Goal: Transaction & Acquisition: Purchase product/service

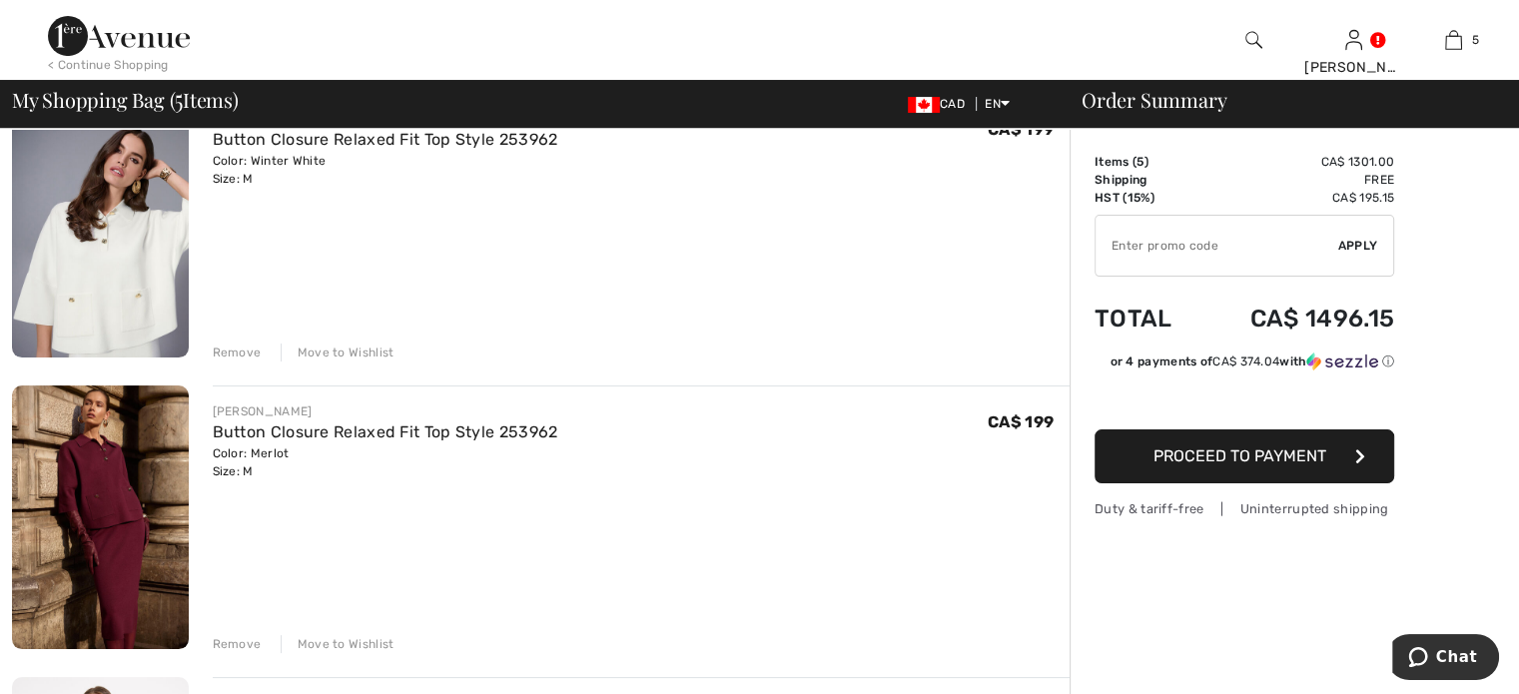
click at [251, 362] on div "Remove" at bounding box center [237, 353] width 49 height 18
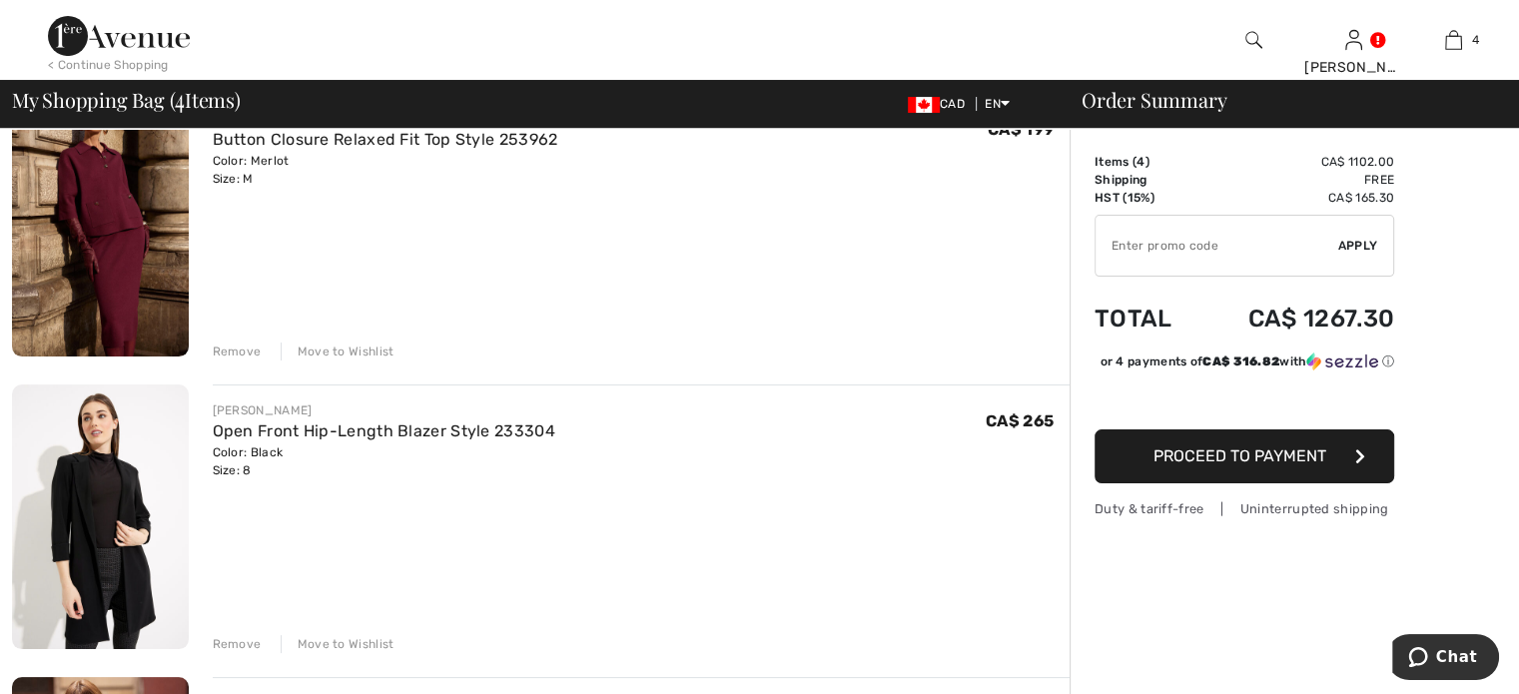
click at [251, 361] on div "Remove" at bounding box center [237, 352] width 49 height 18
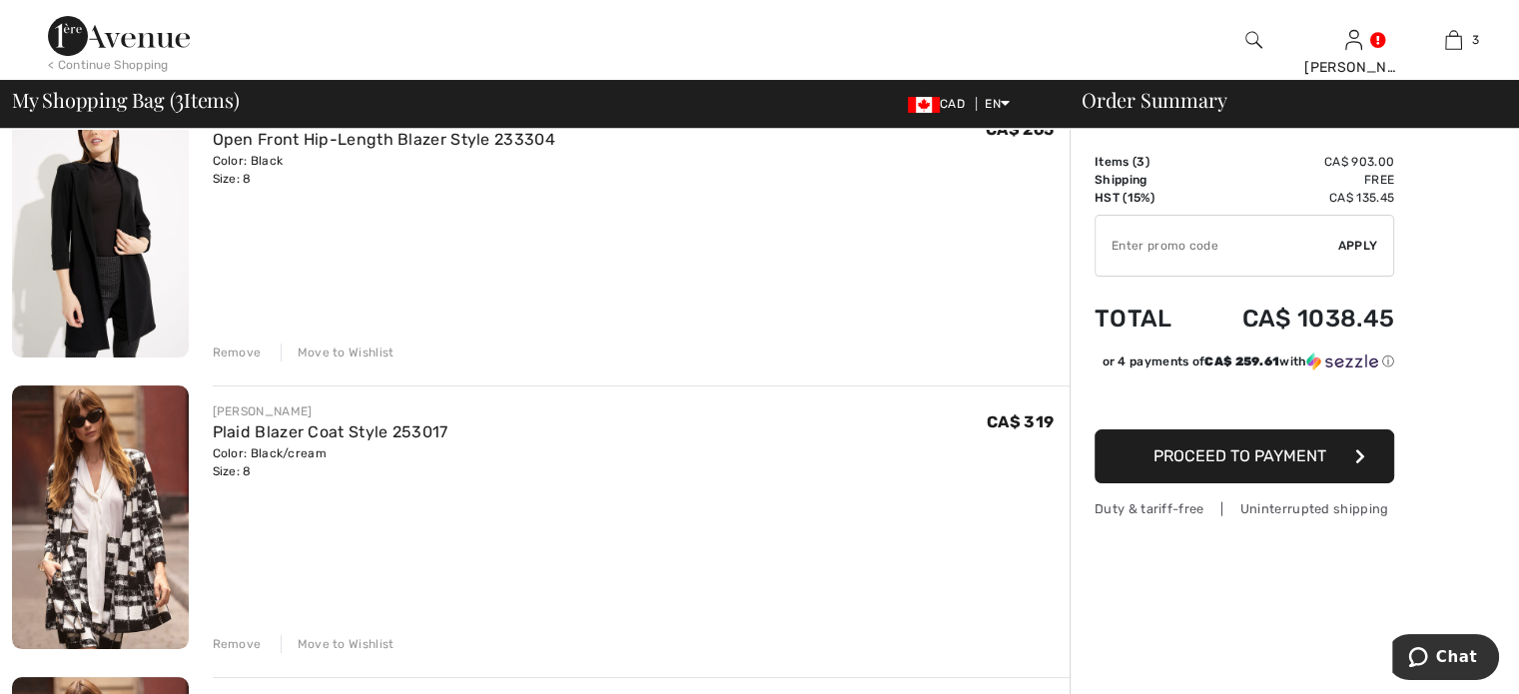
click at [252, 362] on div "Remove" at bounding box center [237, 353] width 49 height 18
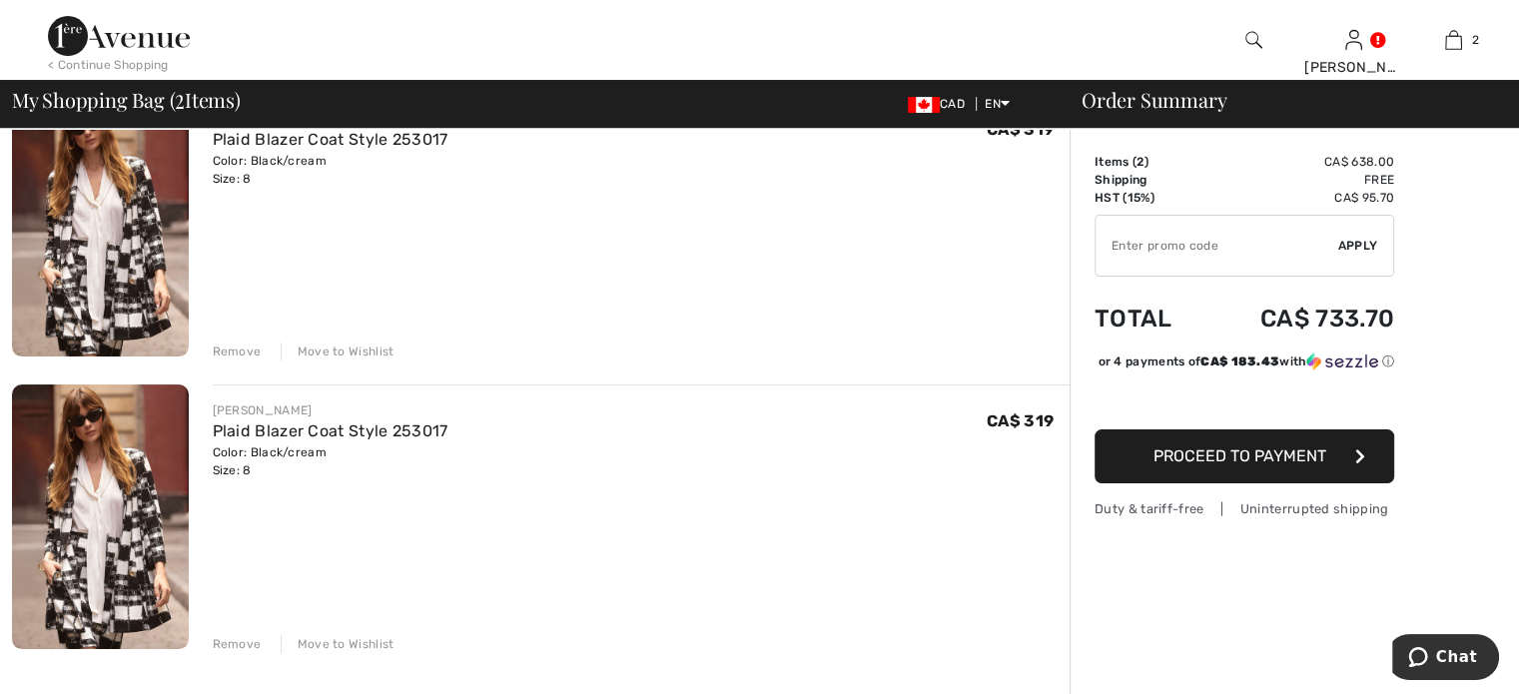
click at [260, 361] on div "Remove" at bounding box center [237, 352] width 49 height 18
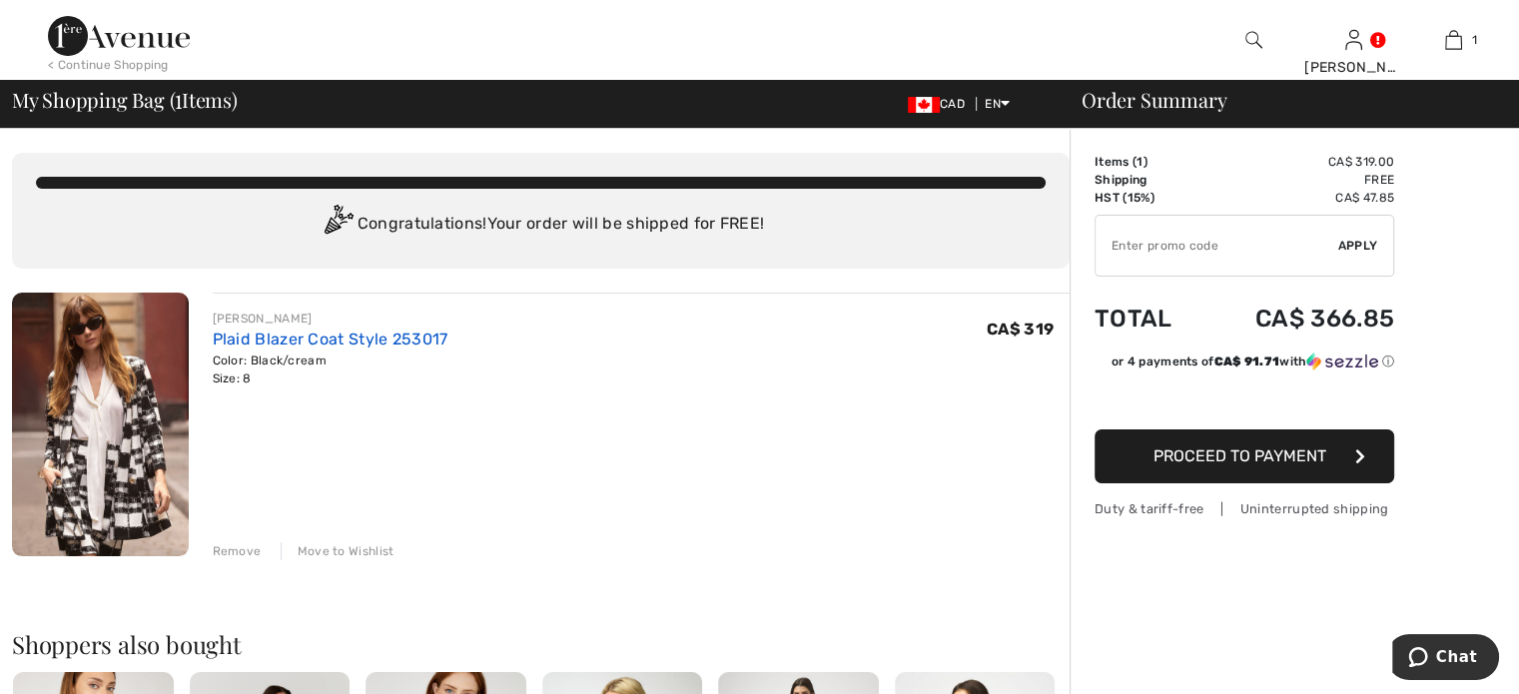
click at [346, 349] on link "Plaid Blazer Coat Style 253017" at bounding box center [331, 339] width 236 height 19
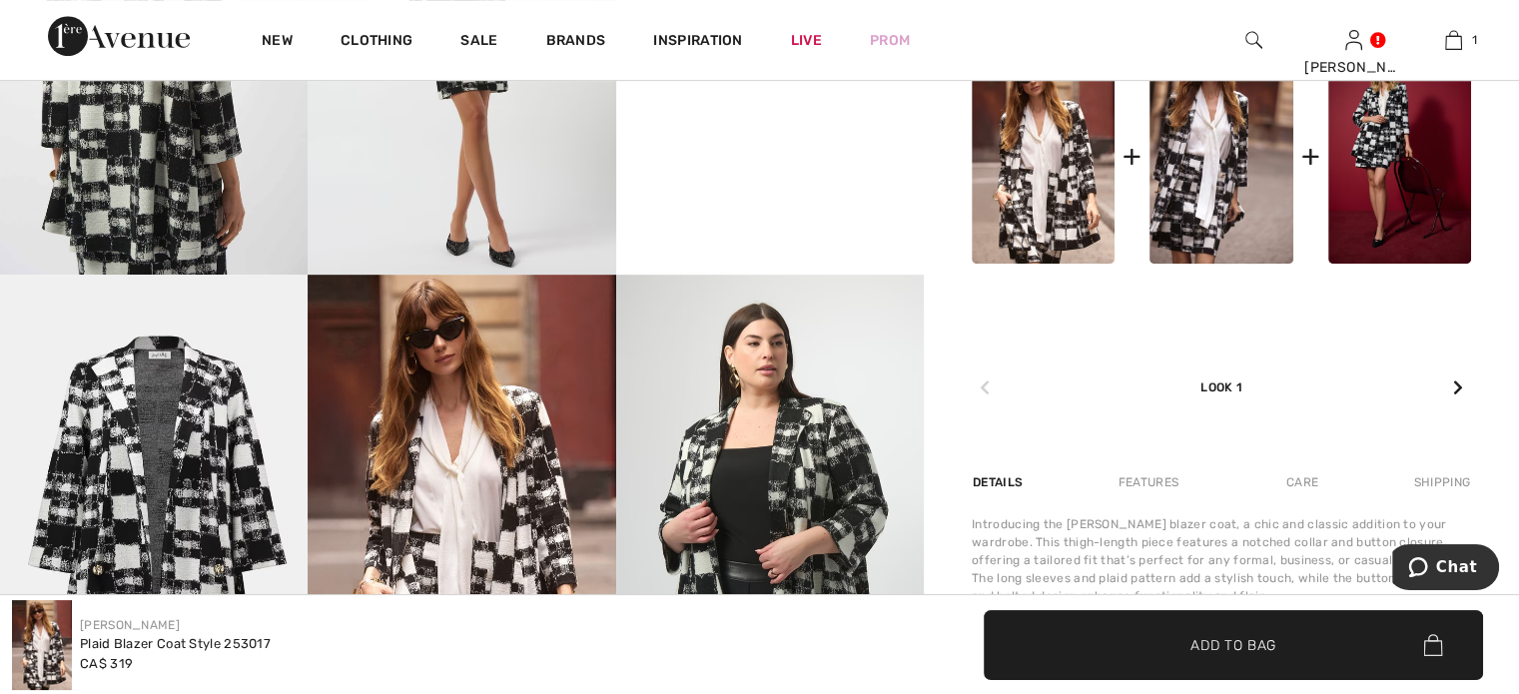
scroll to position [1099, 0]
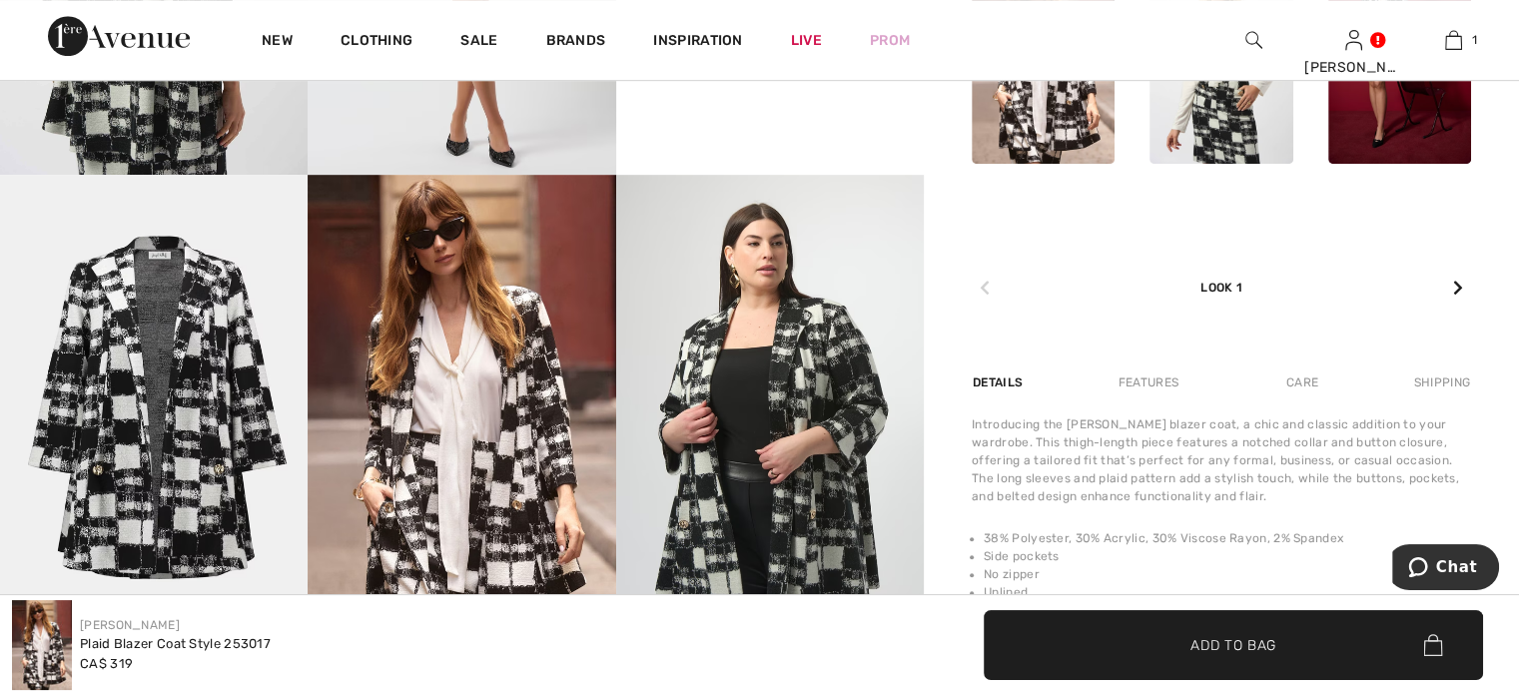
click at [1211, 164] on img at bounding box center [1221, 56] width 143 height 215
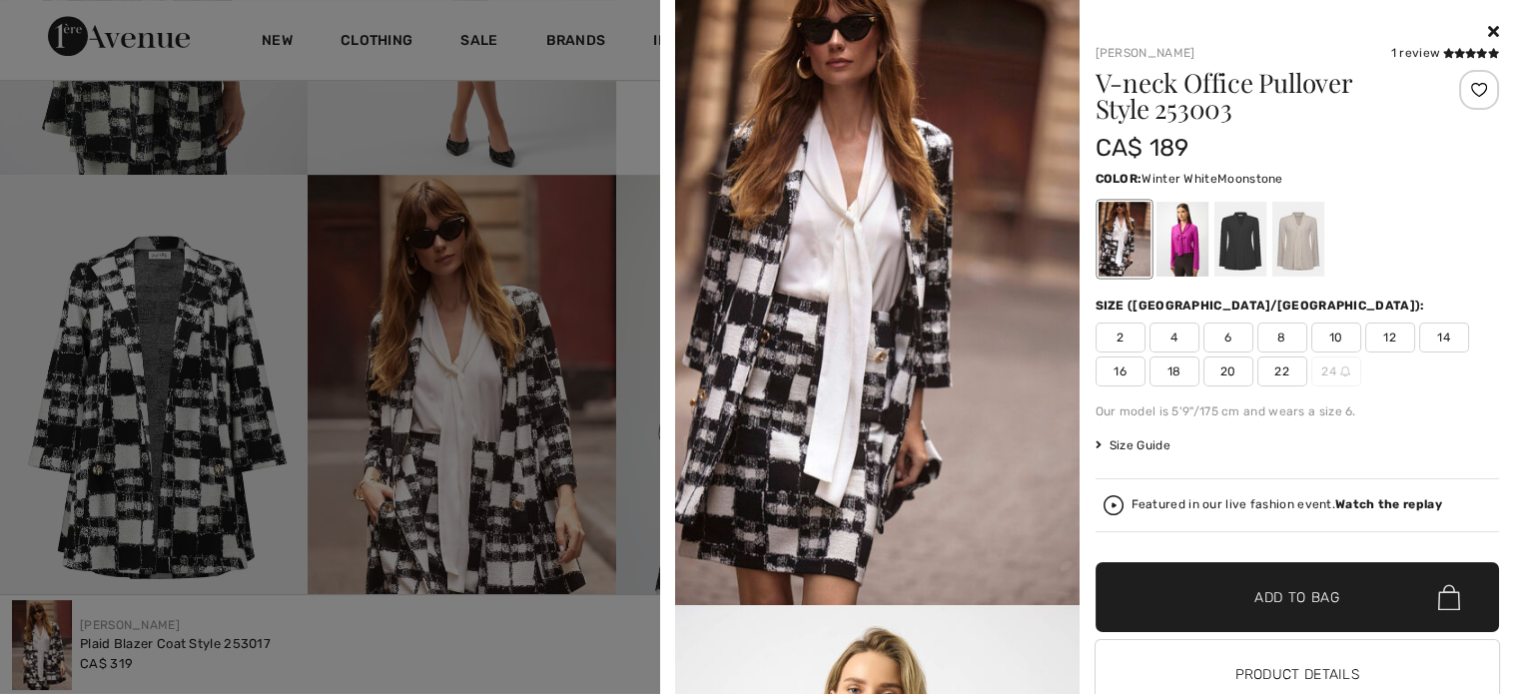
click at [1294, 257] on div at bounding box center [1298, 239] width 52 height 75
click at [1290, 253] on div at bounding box center [1298, 239] width 52 height 75
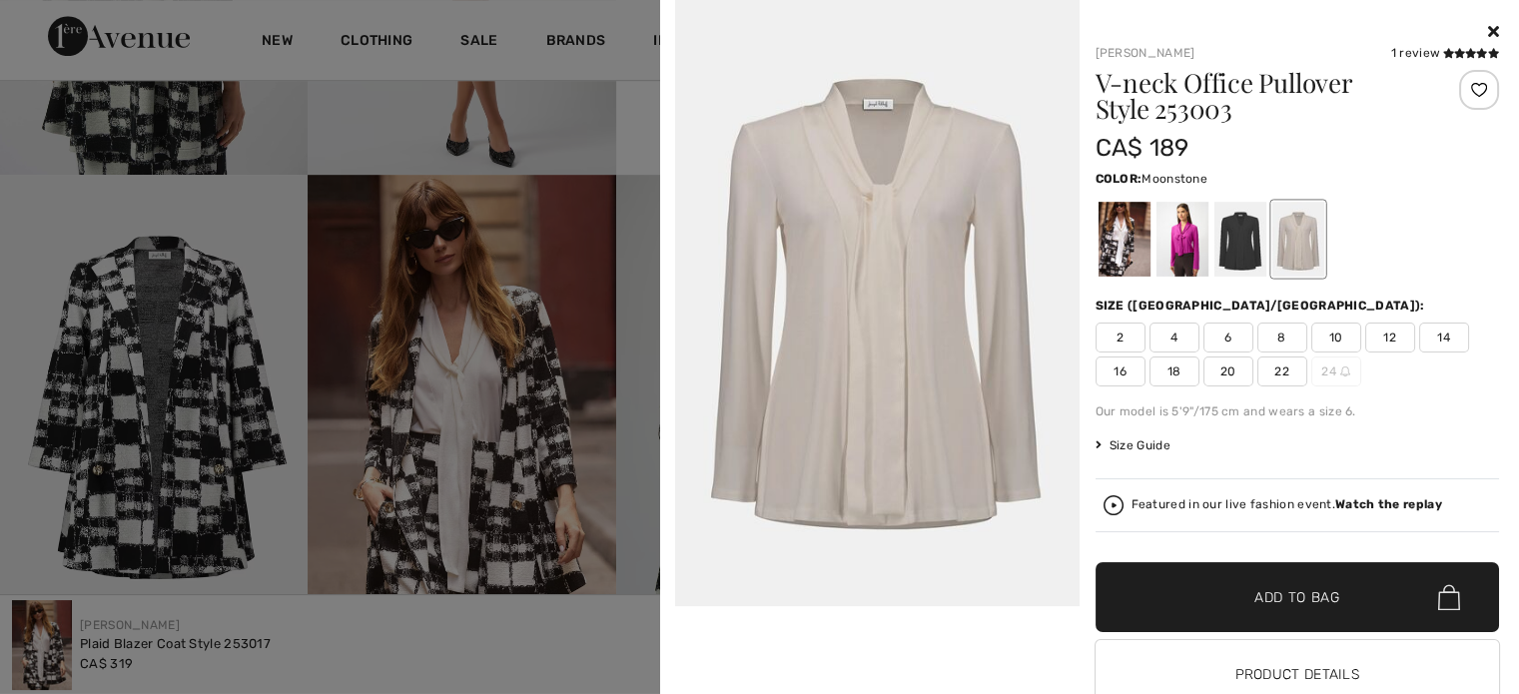
click at [1322, 353] on span "10" at bounding box center [1336, 338] width 50 height 30
click at [1187, 632] on span "✔ Added to Bag Add to Bag" at bounding box center [1298, 597] width 405 height 70
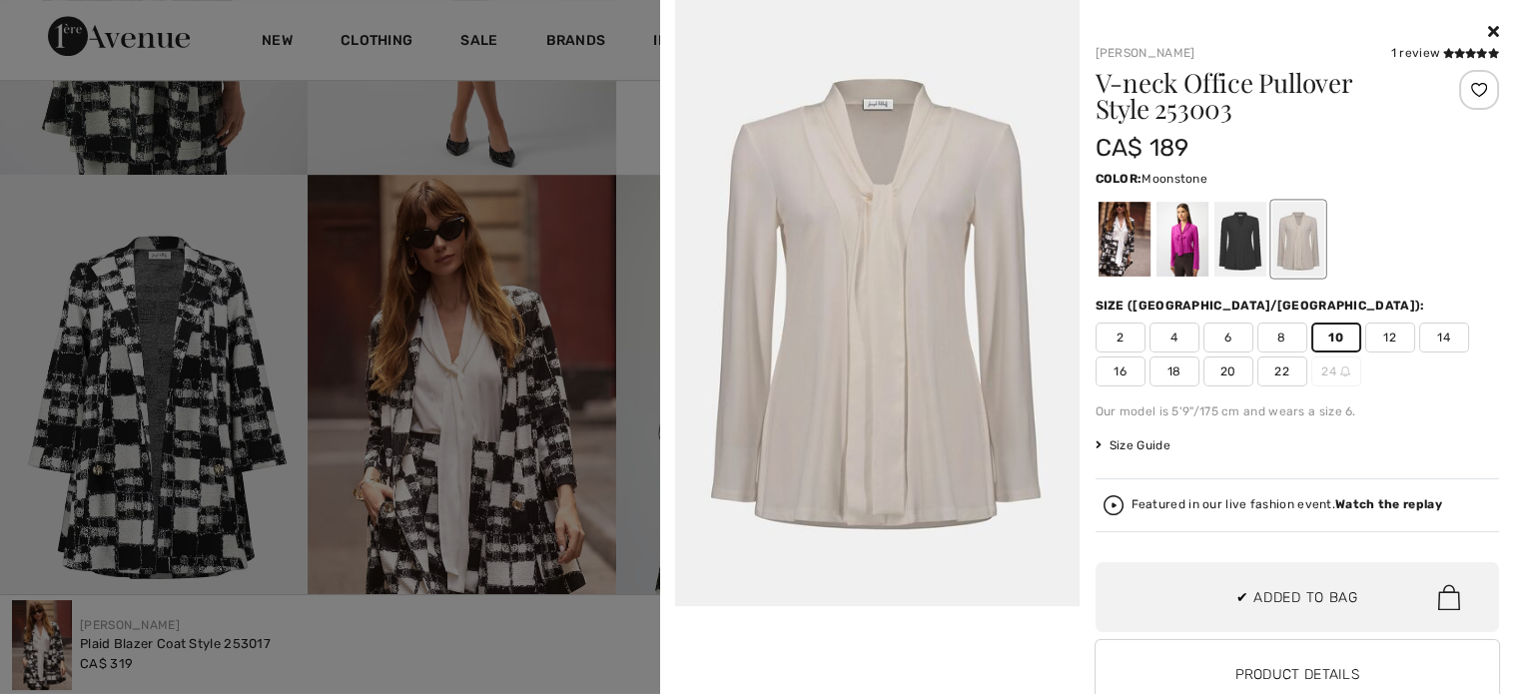
scroll to position [0, 0]
click at [1111, 254] on div at bounding box center [1124, 239] width 52 height 75
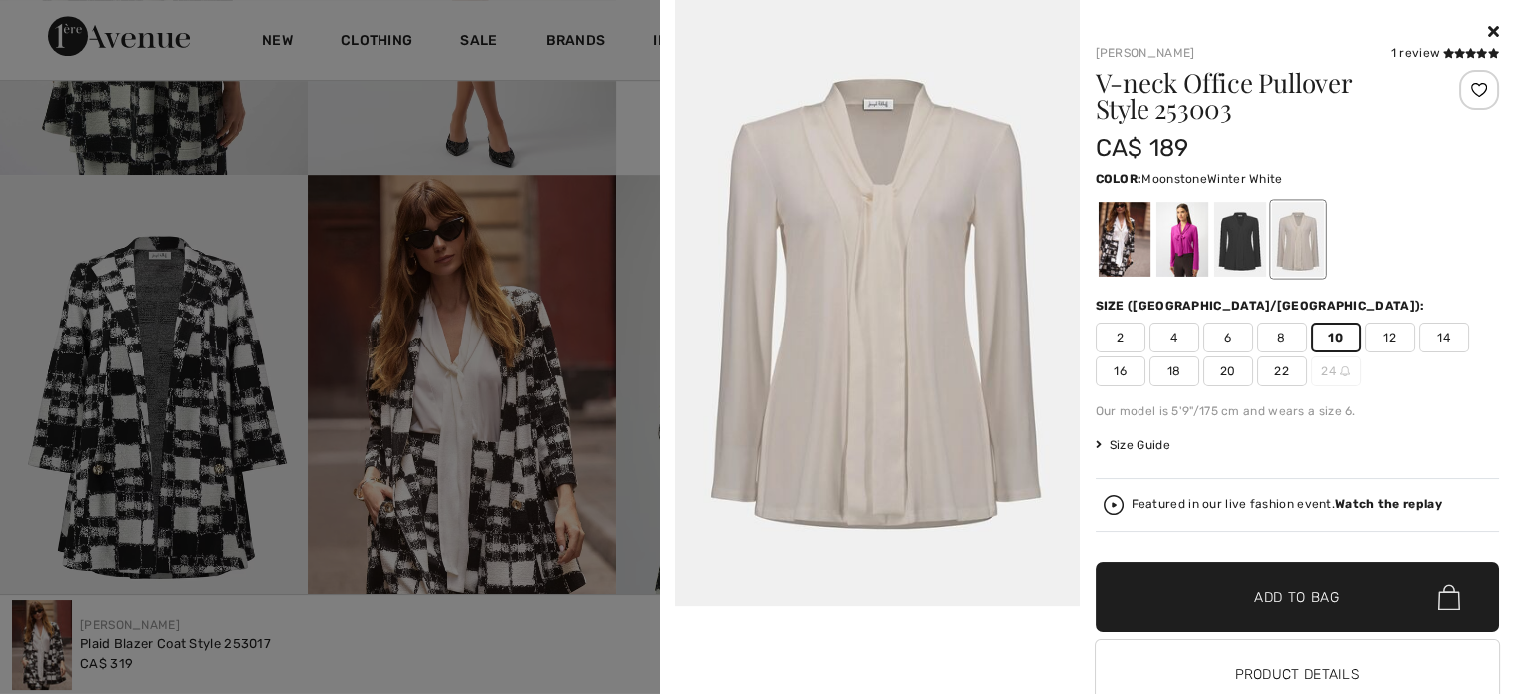
click at [1111, 254] on div at bounding box center [1124, 239] width 52 height 75
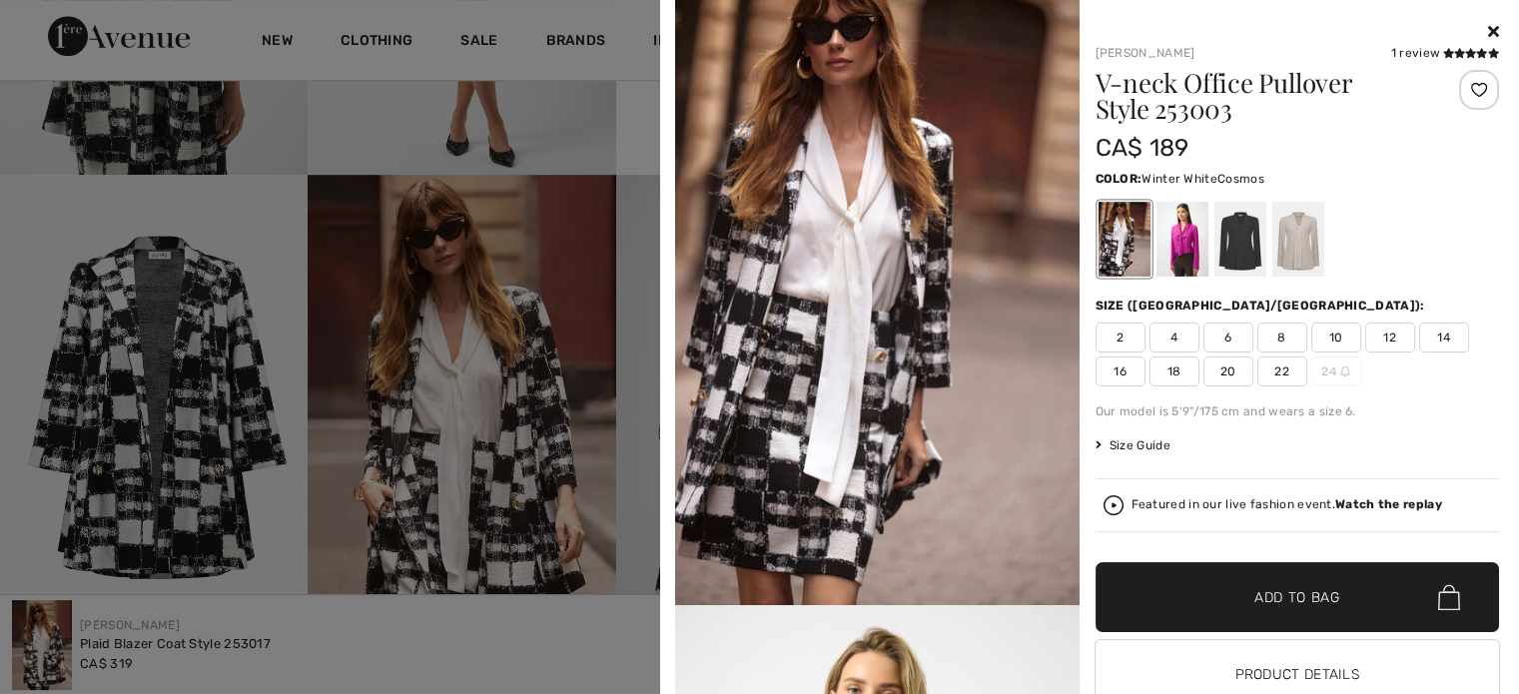
click at [1179, 262] on div at bounding box center [1182, 239] width 52 height 75
click at [1177, 262] on div at bounding box center [1182, 239] width 52 height 75
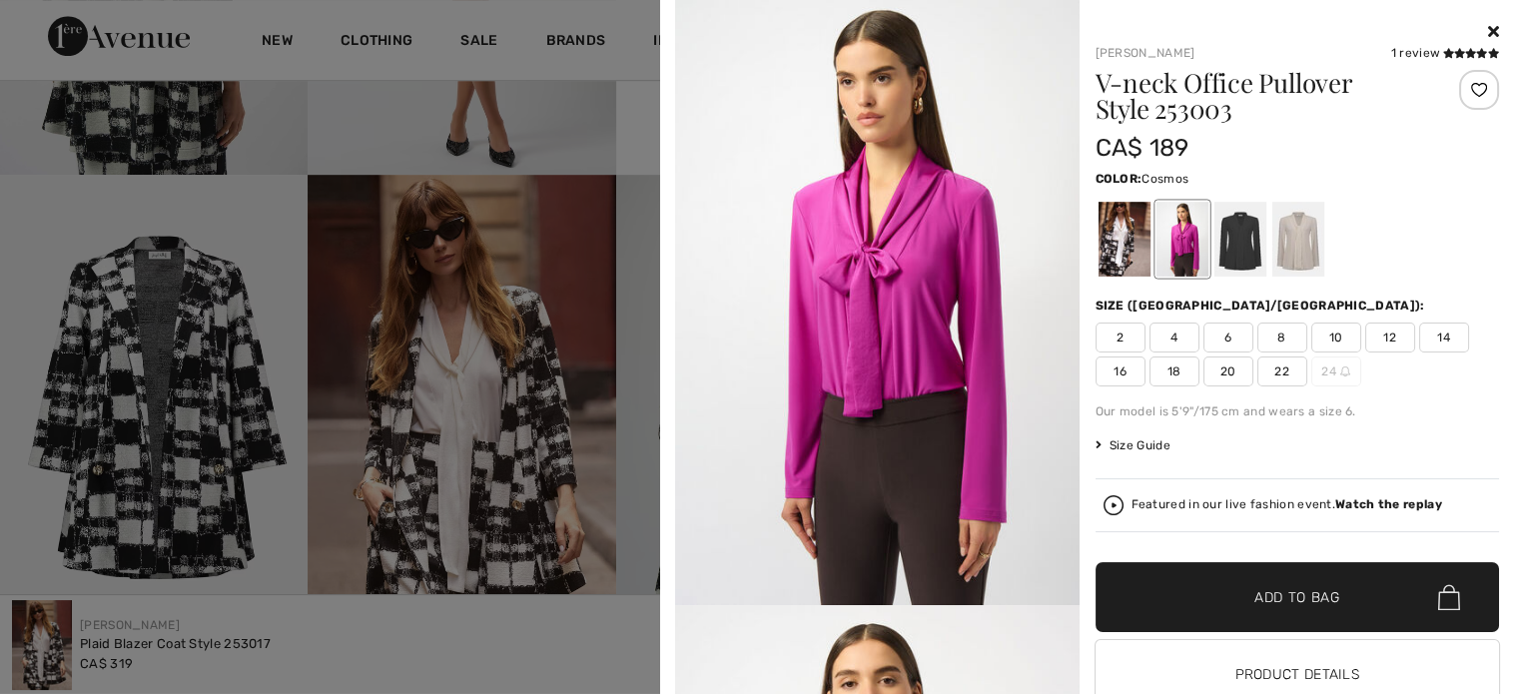
click at [1334, 353] on span "10" at bounding box center [1336, 338] width 50 height 30
click at [1214, 632] on span "✔ Added to Bag Add to Bag" at bounding box center [1298, 597] width 405 height 70
click at [1058, 171] on img at bounding box center [877, 302] width 405 height 605
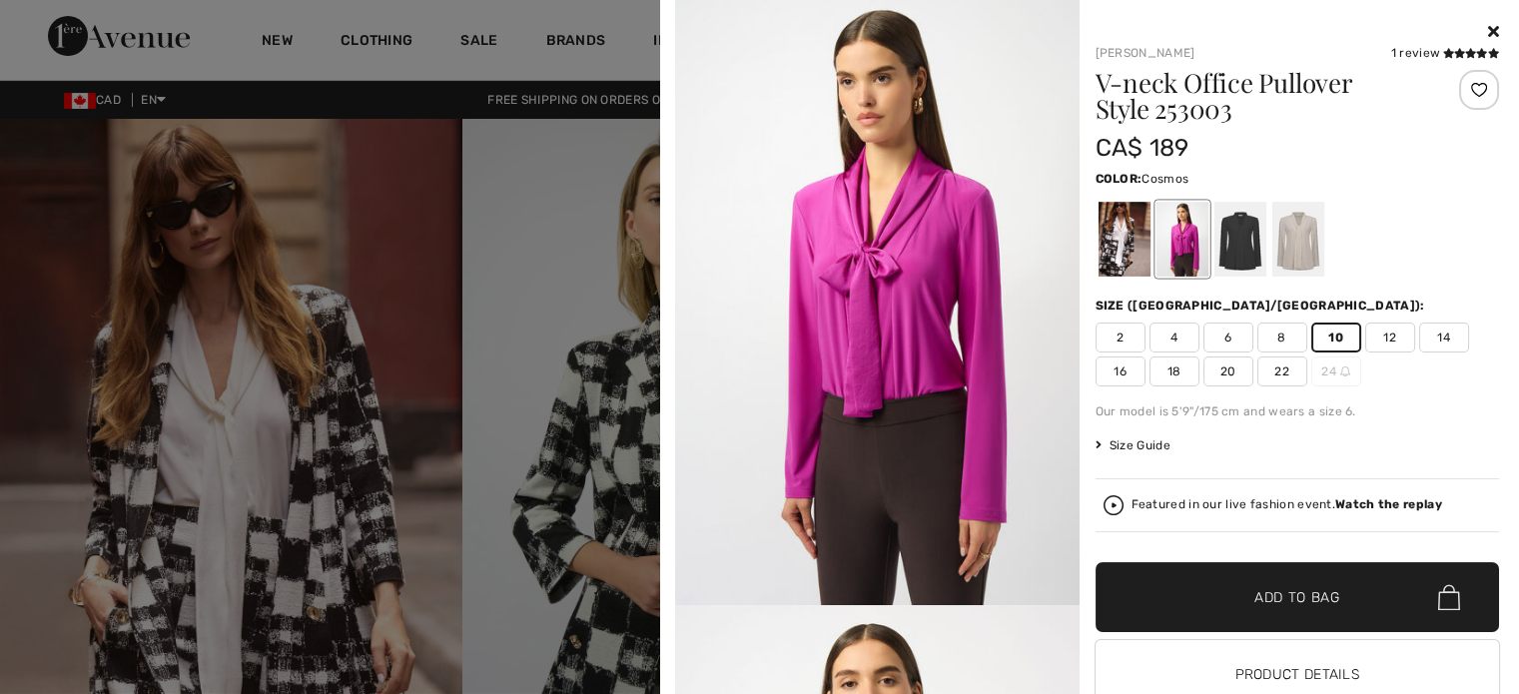
click at [0, 280] on div at bounding box center [759, 347] width 1519 height 694
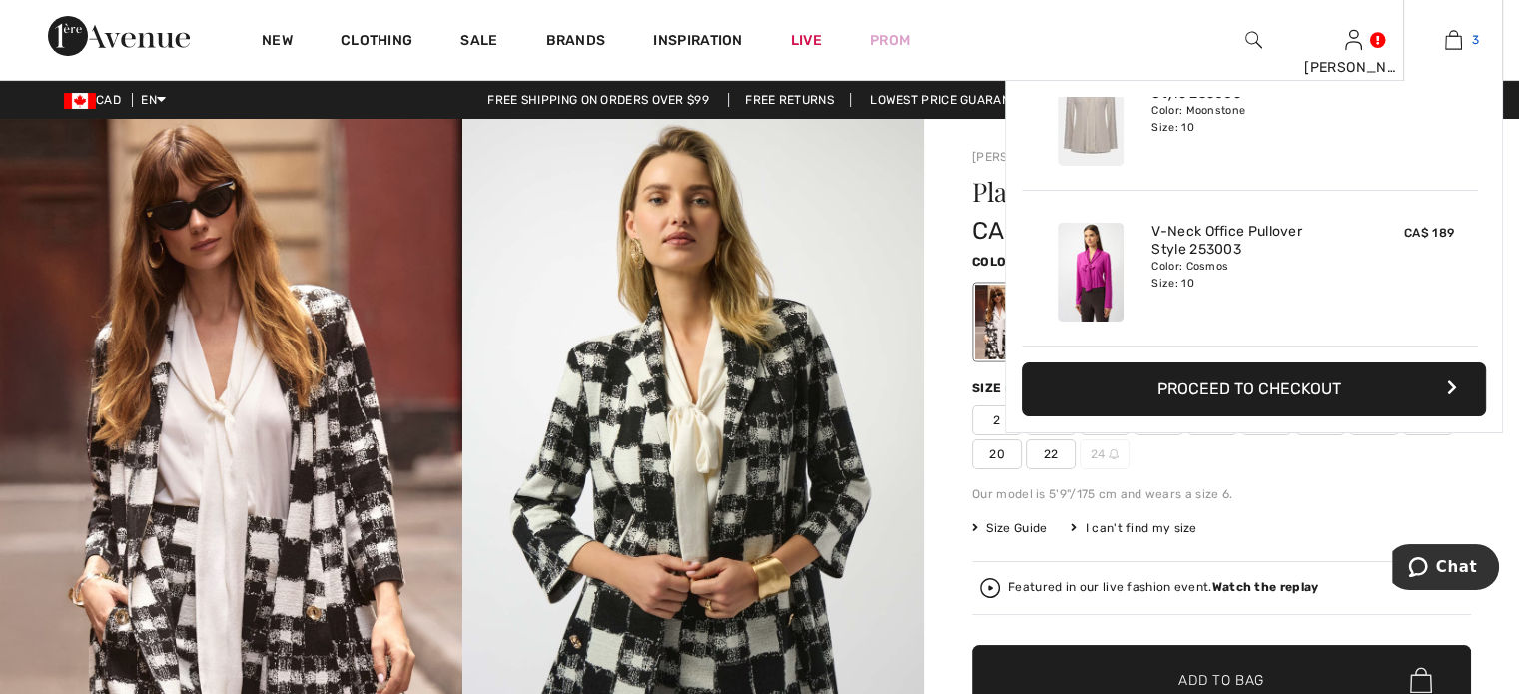
click at [1445, 33] on img at bounding box center [1453, 40] width 17 height 24
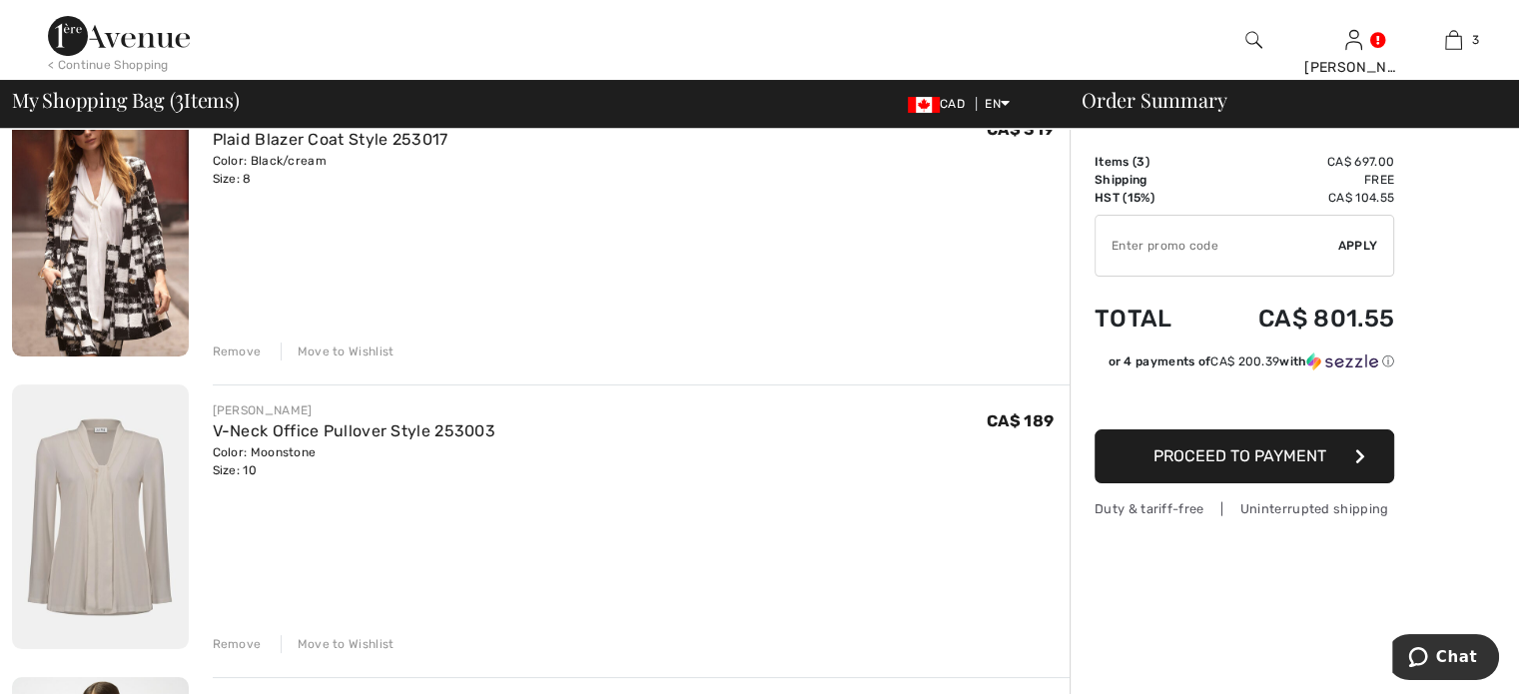
scroll to position [400, 0]
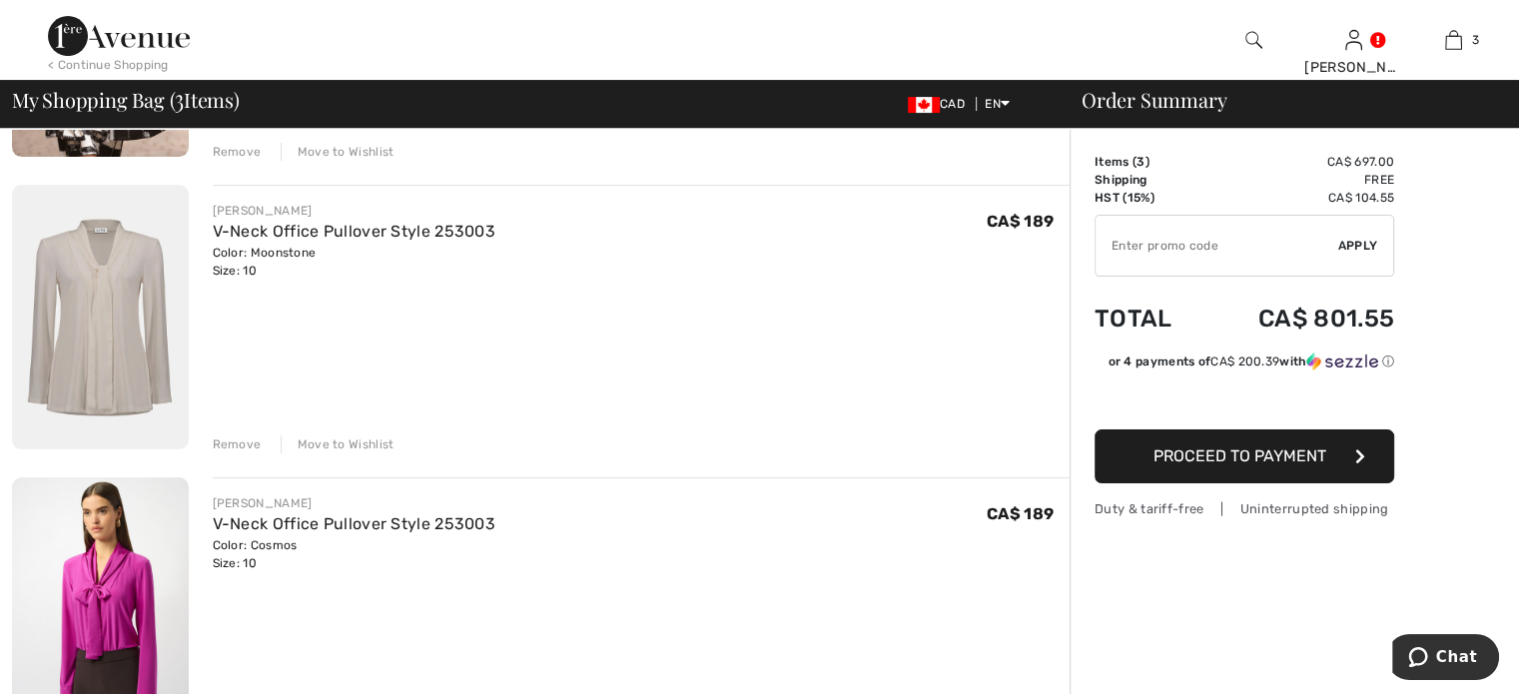
click at [252, 453] on div "Remove" at bounding box center [237, 444] width 49 height 18
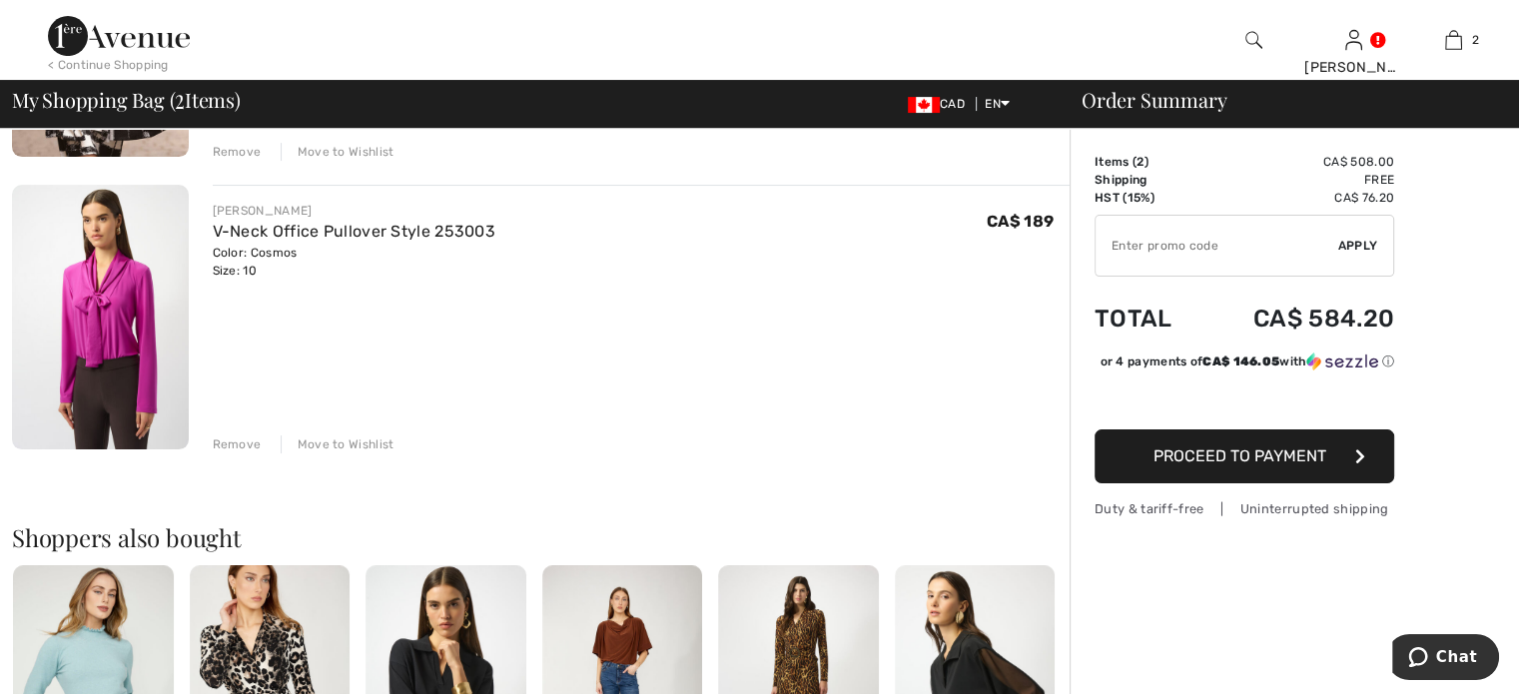
click at [252, 453] on div "Remove" at bounding box center [237, 444] width 49 height 18
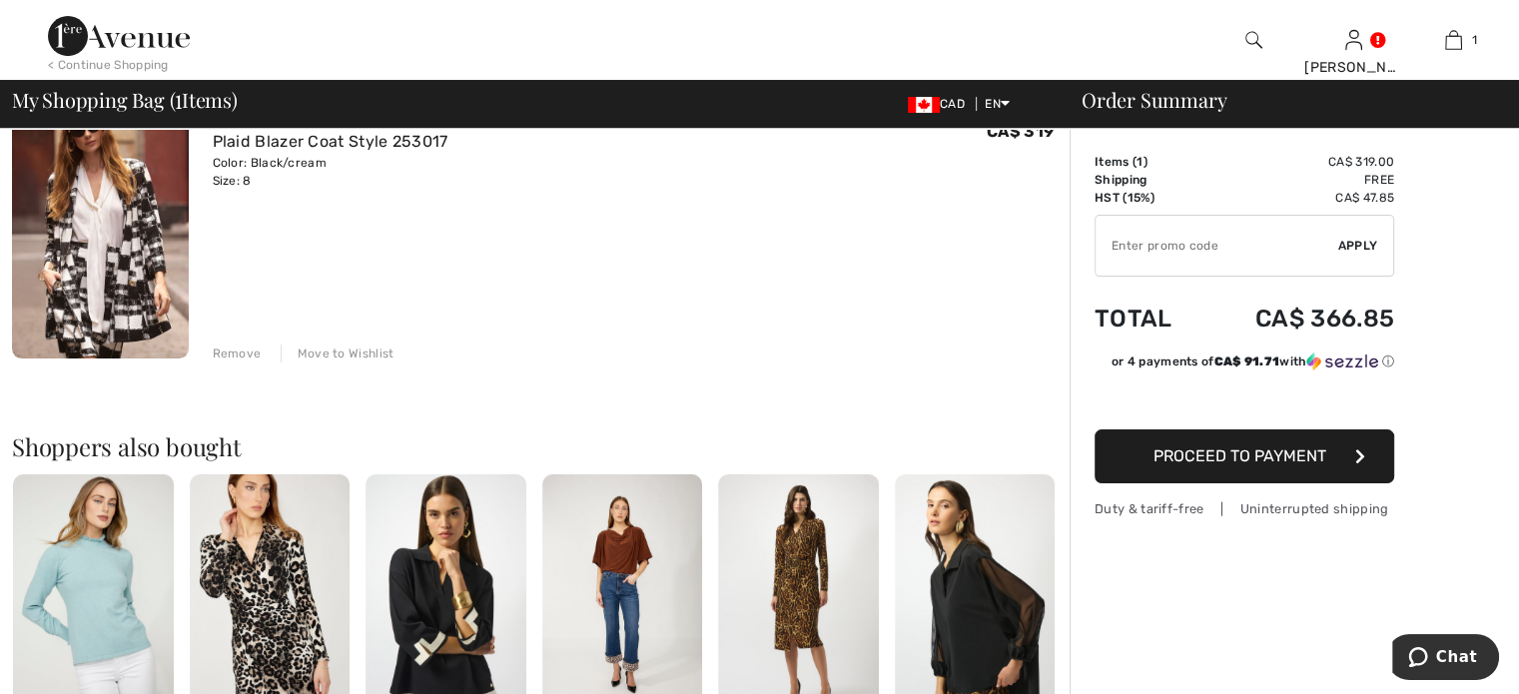
scroll to position [200, 0]
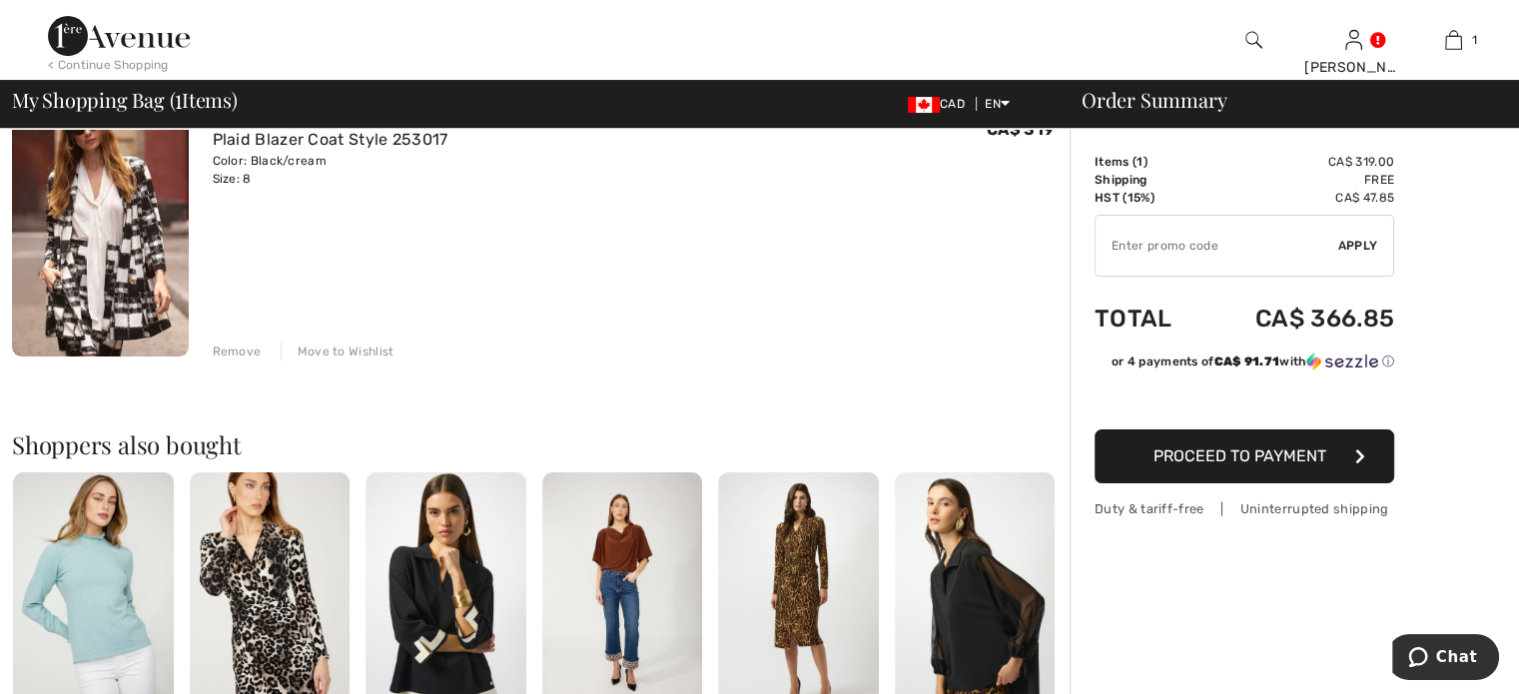
click at [1239, 465] on span "Proceed to Payment" at bounding box center [1240, 455] width 173 height 19
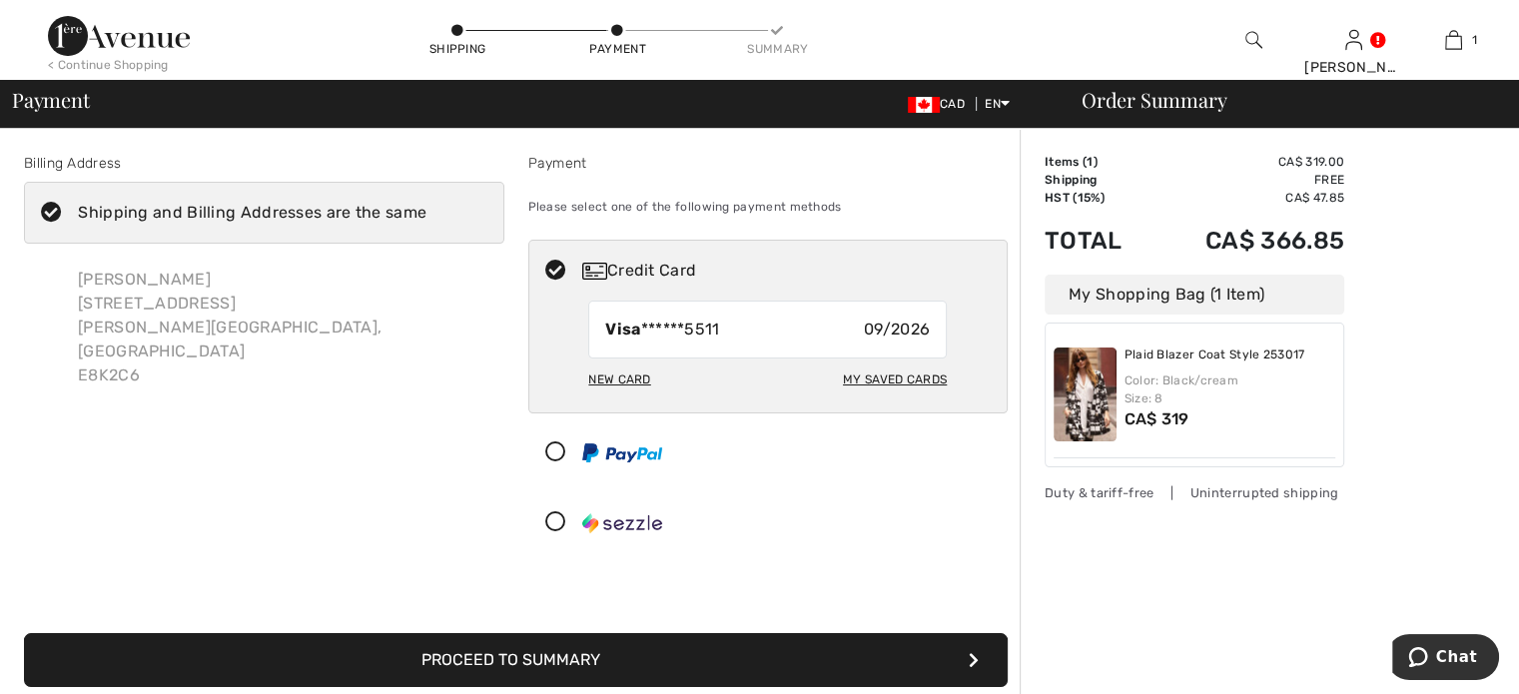
click at [615, 397] on div "New Card" at bounding box center [619, 380] width 62 height 34
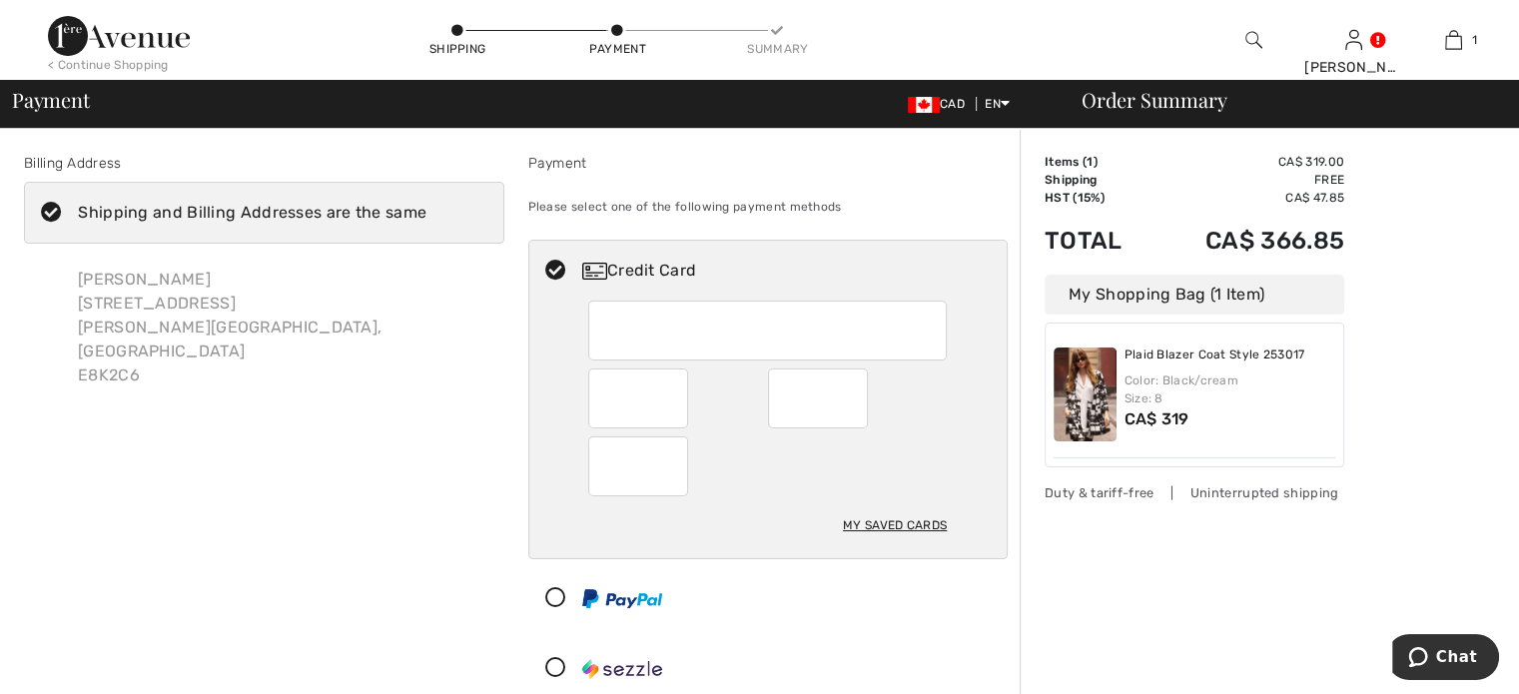
click at [571, 429] on div "My Saved Cards" at bounding box center [768, 430] width 478 height 258
radio input "true"
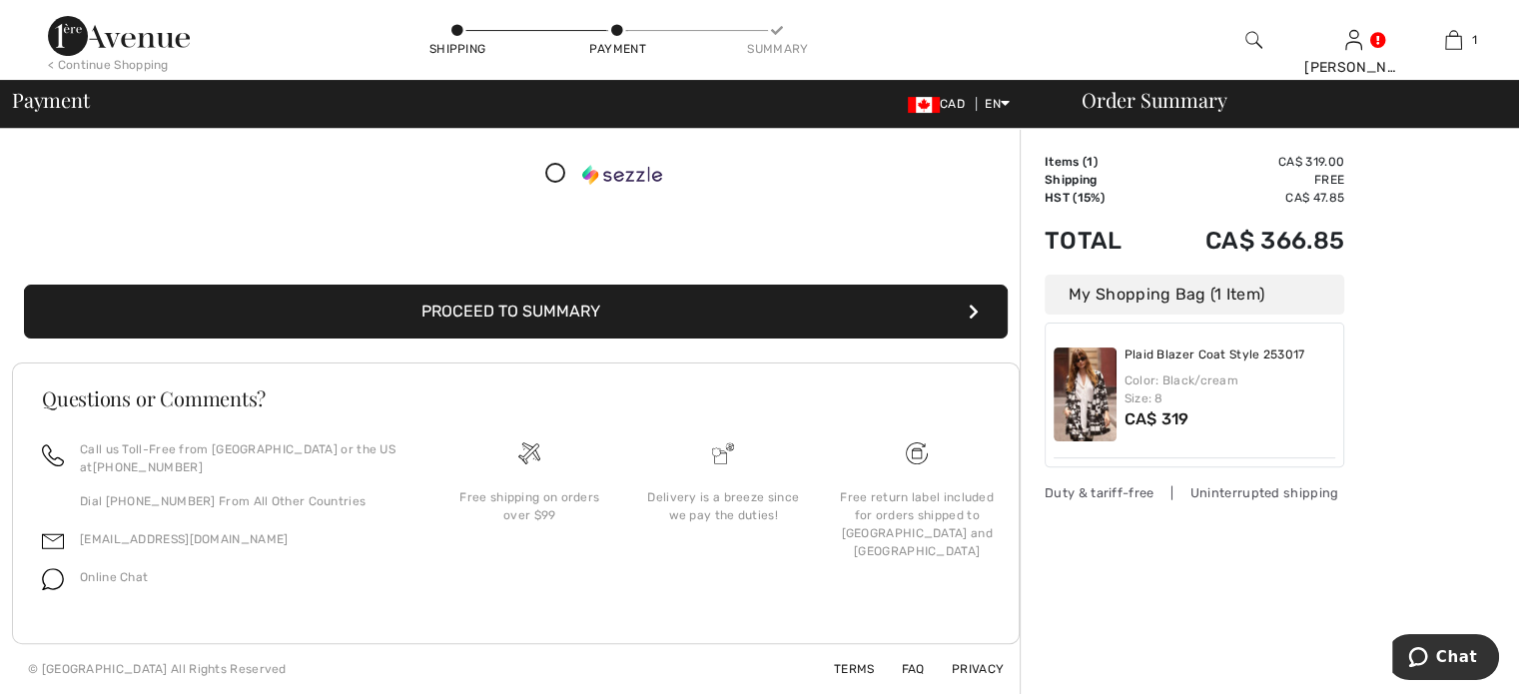
scroll to position [599, 0]
click at [507, 339] on button "Proceed to Summary" at bounding box center [516, 312] width 984 height 54
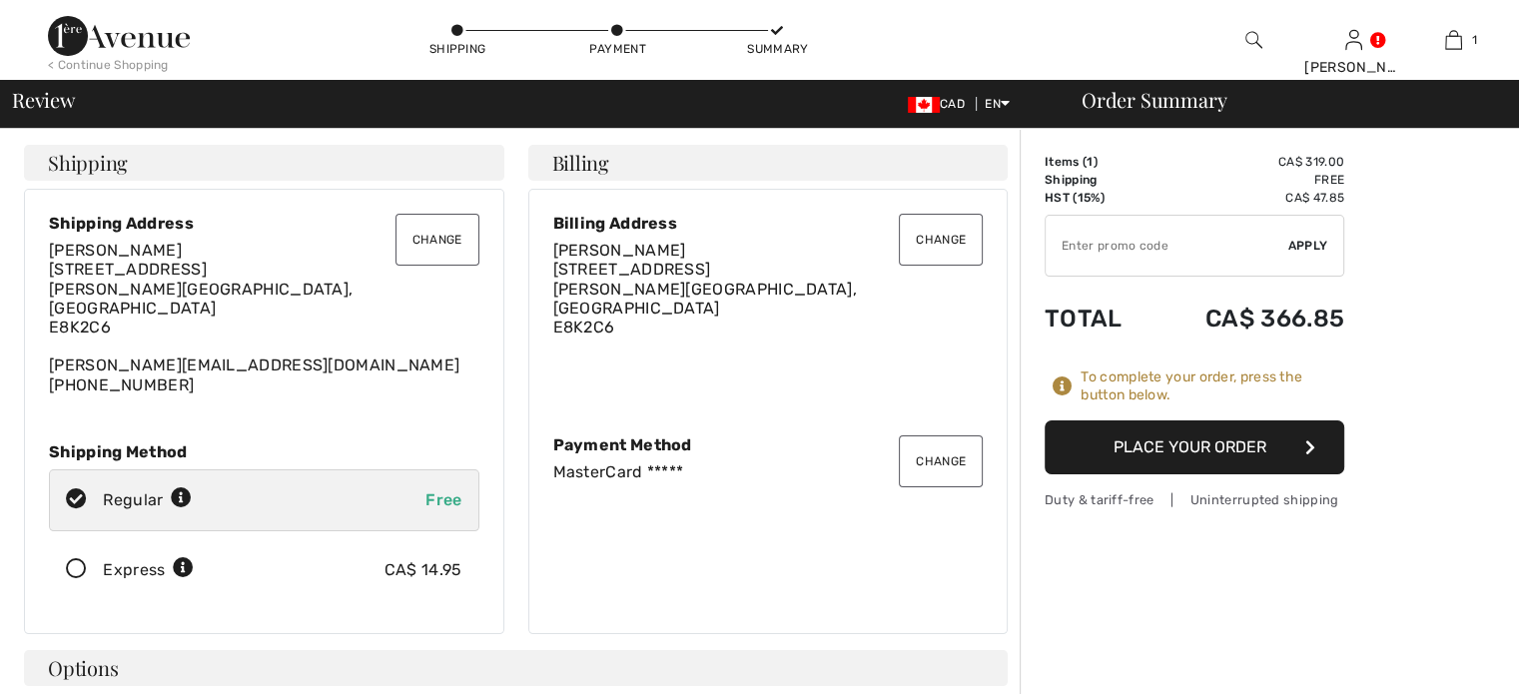
checkbox input "true"
click at [1157, 474] on button "Place Your Order" at bounding box center [1195, 448] width 300 height 54
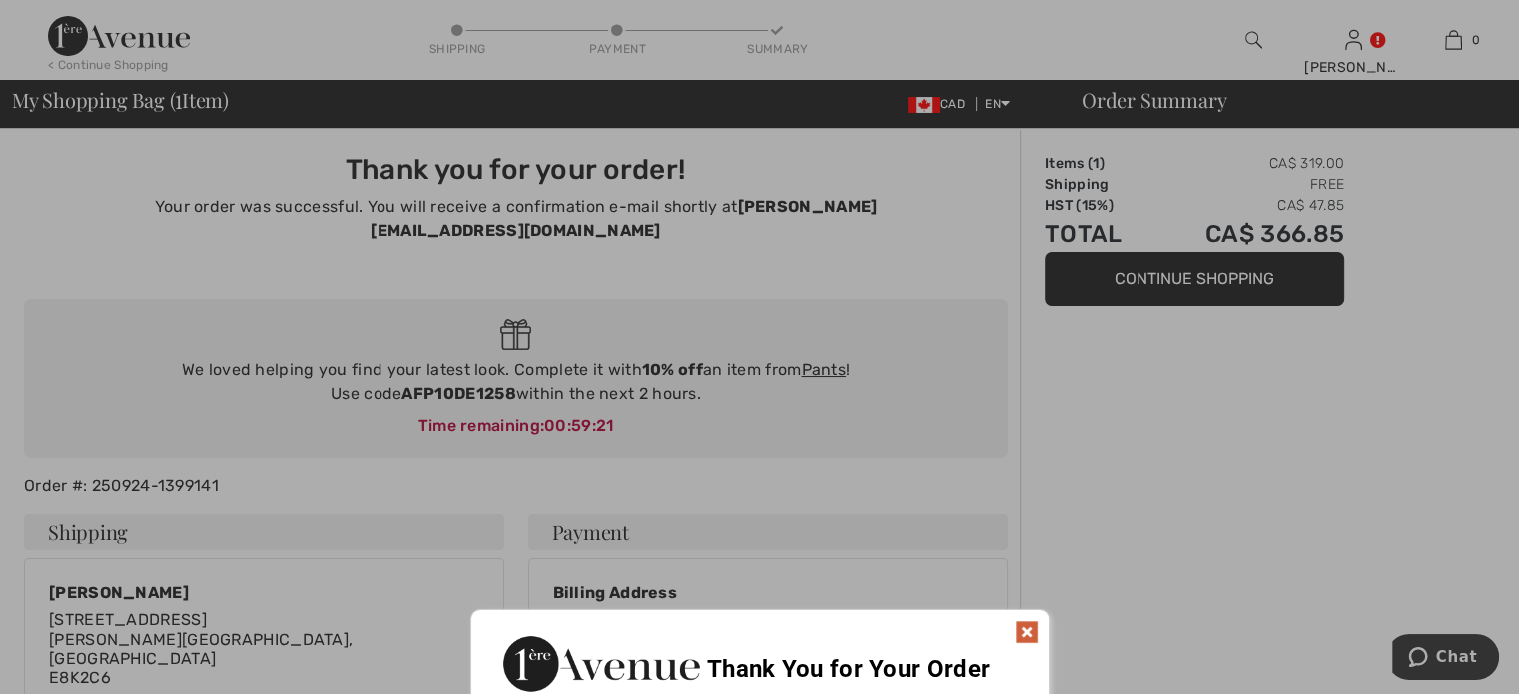
click at [1328, 399] on div at bounding box center [759, 347] width 1519 height 694
click at [1023, 629] on img at bounding box center [1027, 632] width 24 height 24
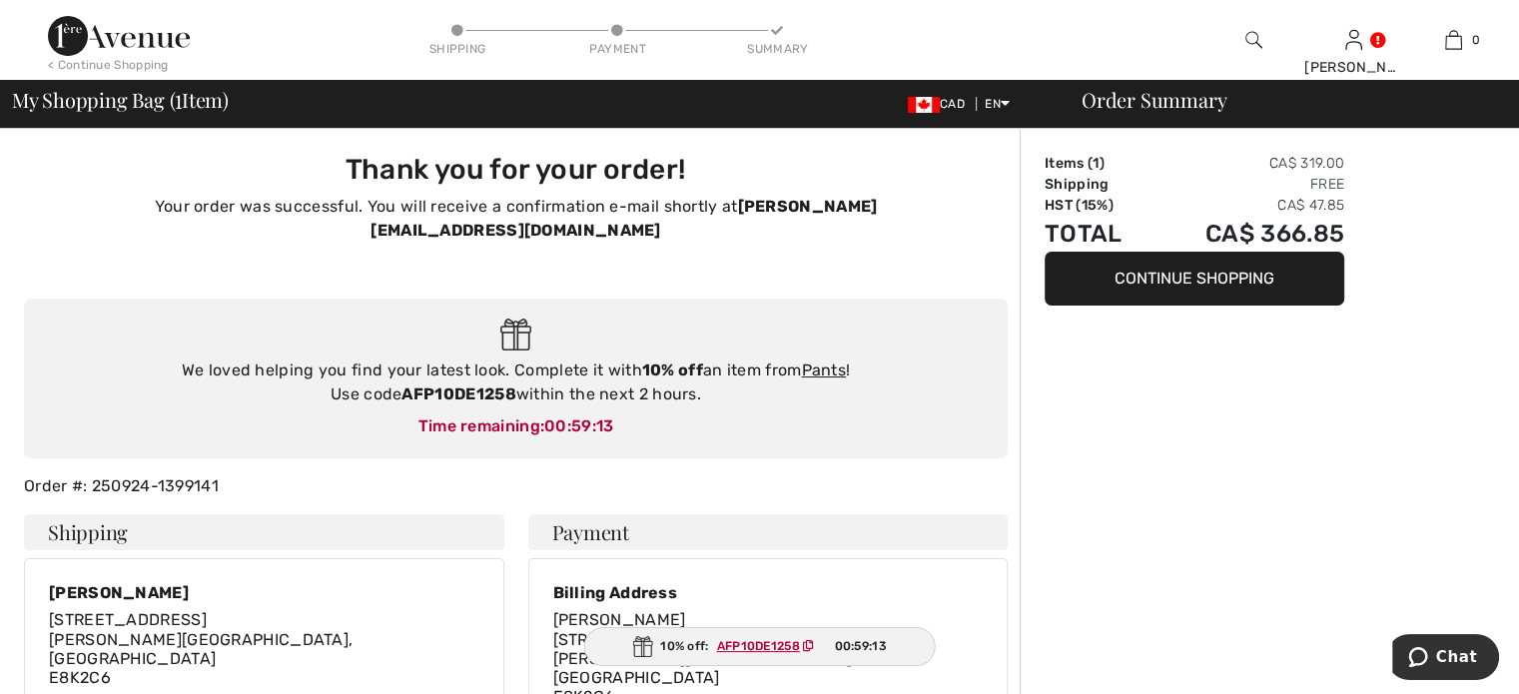
click at [1170, 301] on button "Continue Shopping" at bounding box center [1195, 279] width 300 height 54
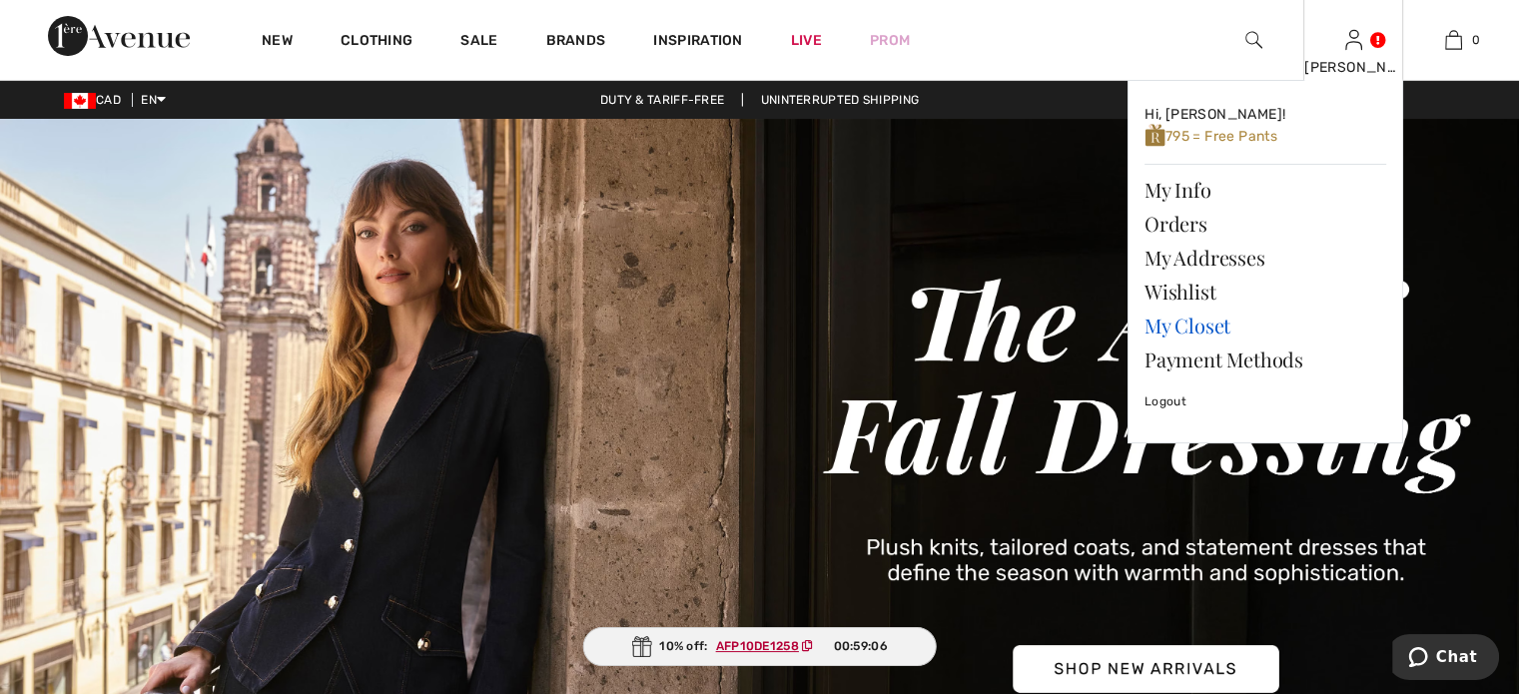
click at [1199, 343] on link "My Closet" at bounding box center [1266, 326] width 242 height 34
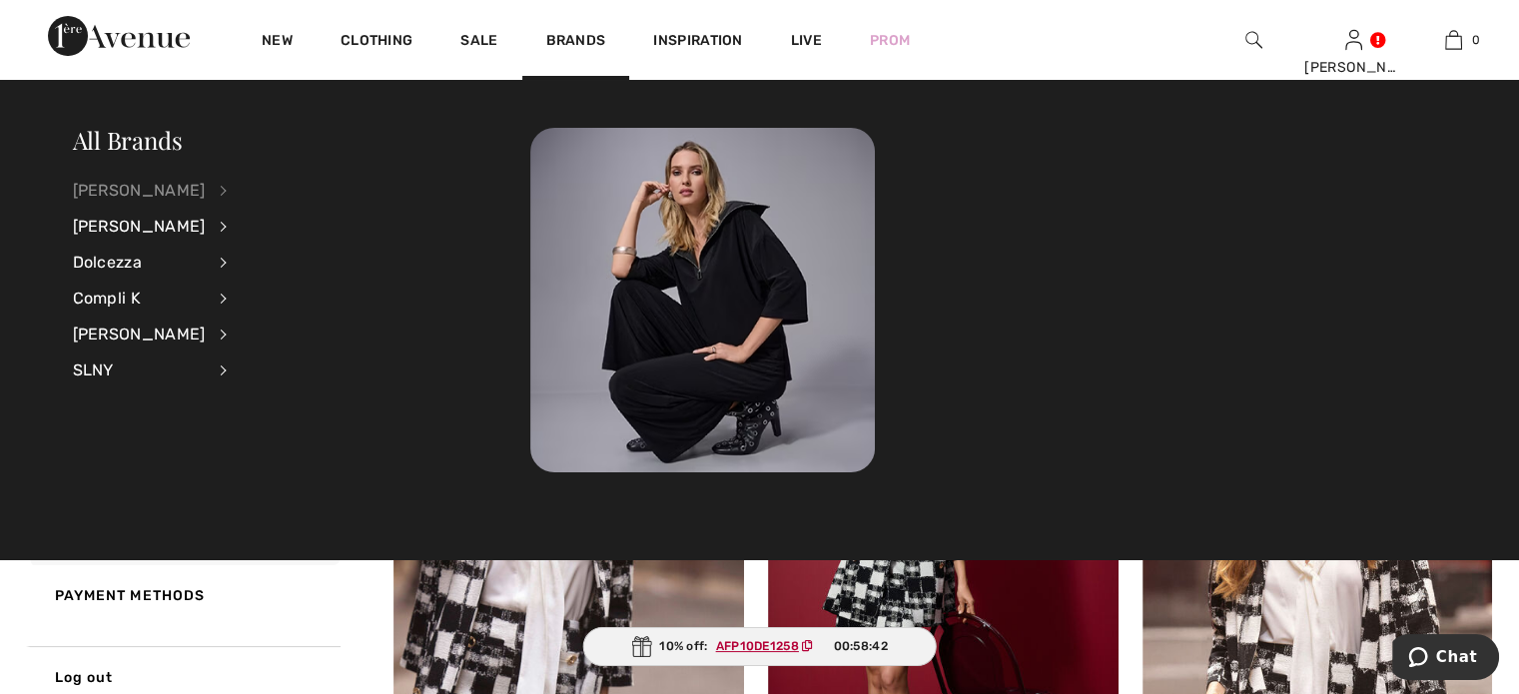
click at [144, 185] on div "[PERSON_NAME]" at bounding box center [139, 191] width 133 height 36
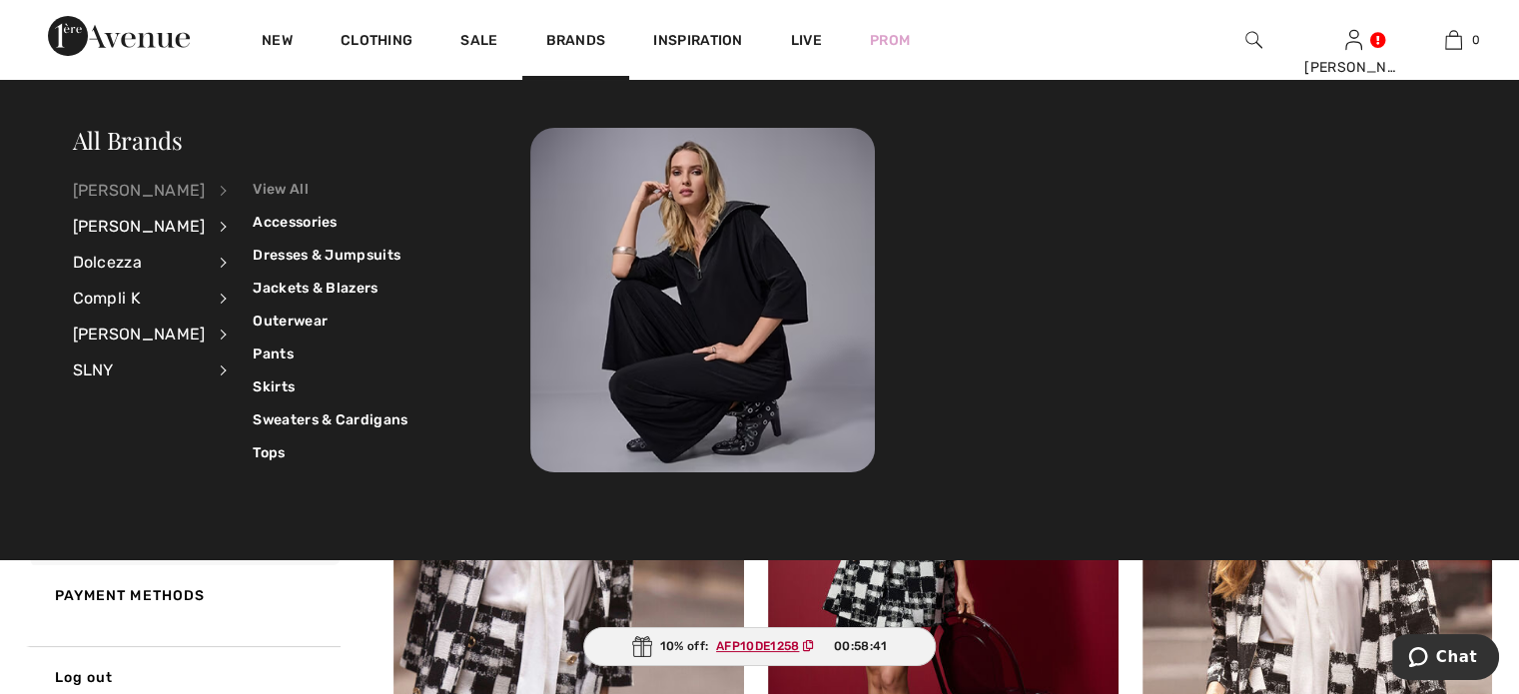
click at [292, 192] on link "View All" at bounding box center [330, 189] width 155 height 33
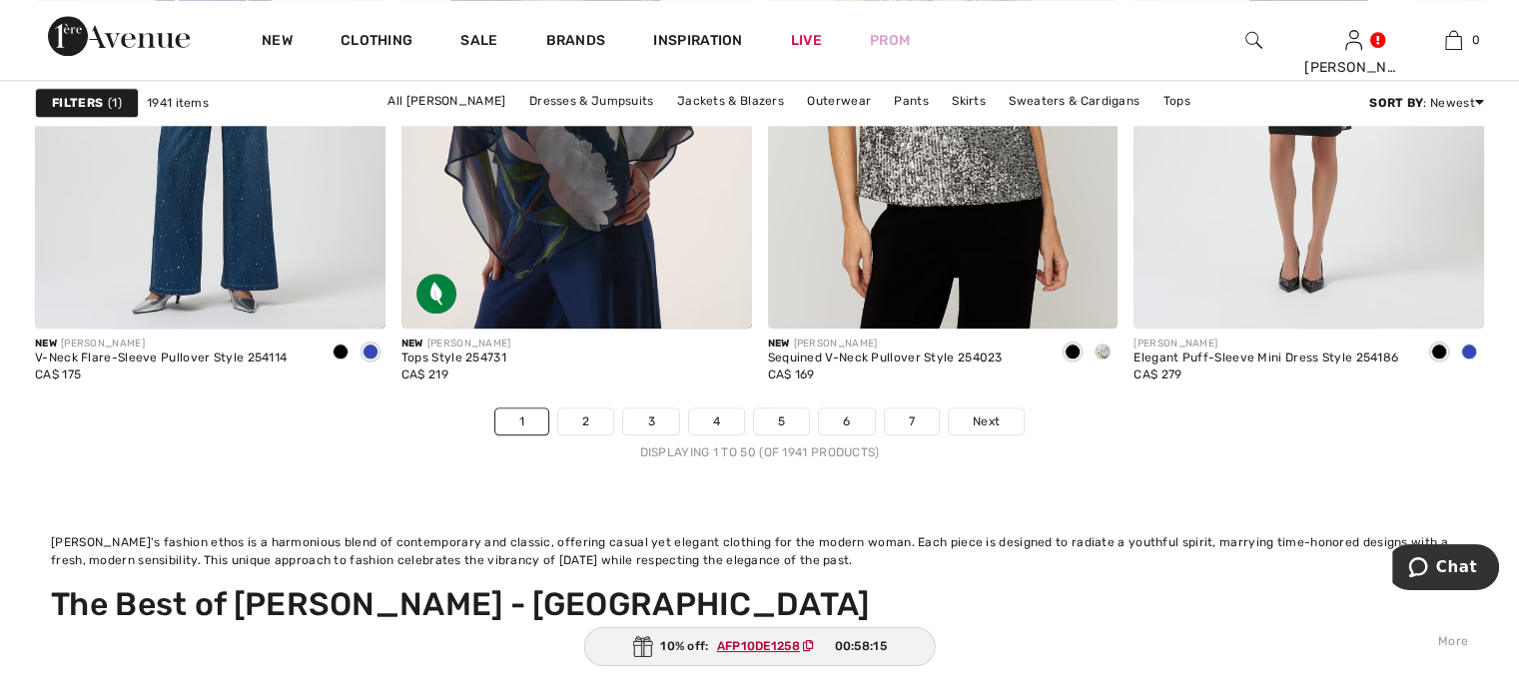
scroll to position [9789, 0]
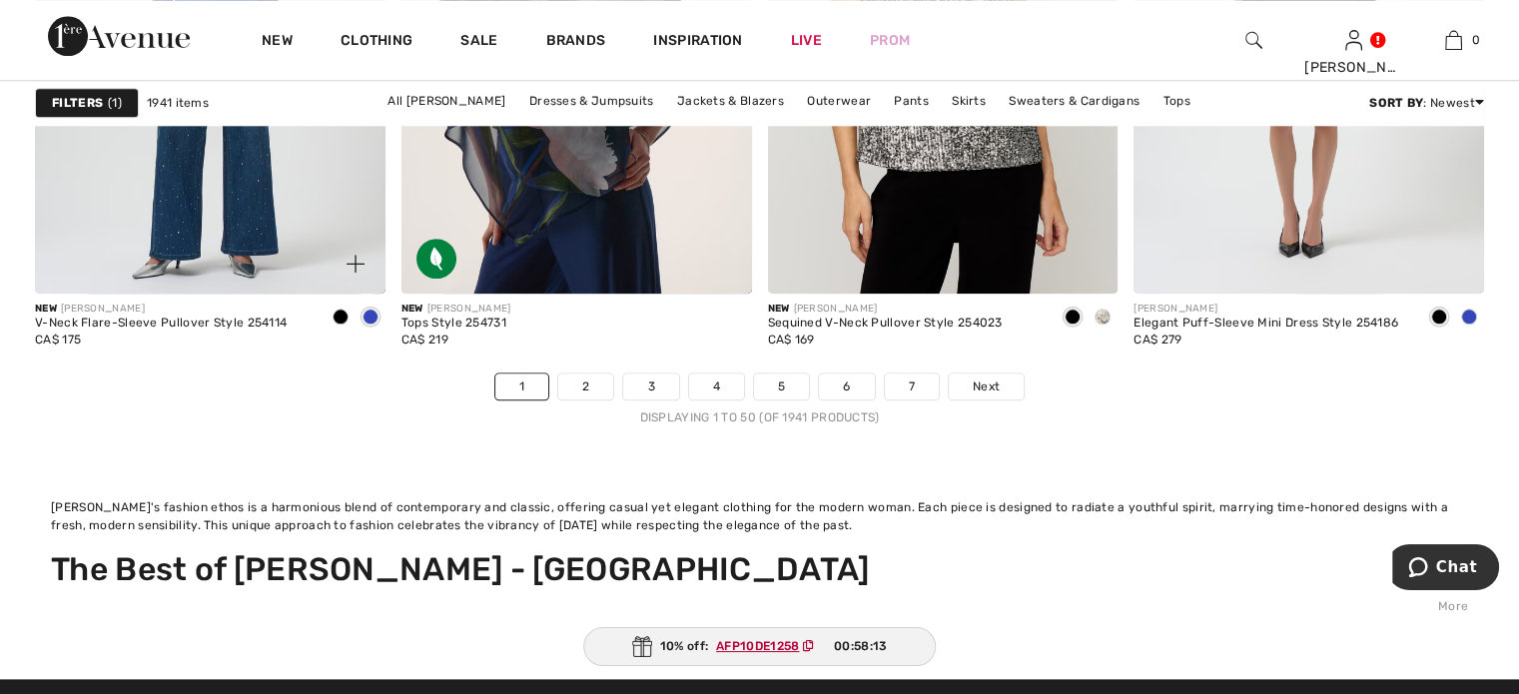
click at [334, 325] on span at bounding box center [341, 317] width 16 height 16
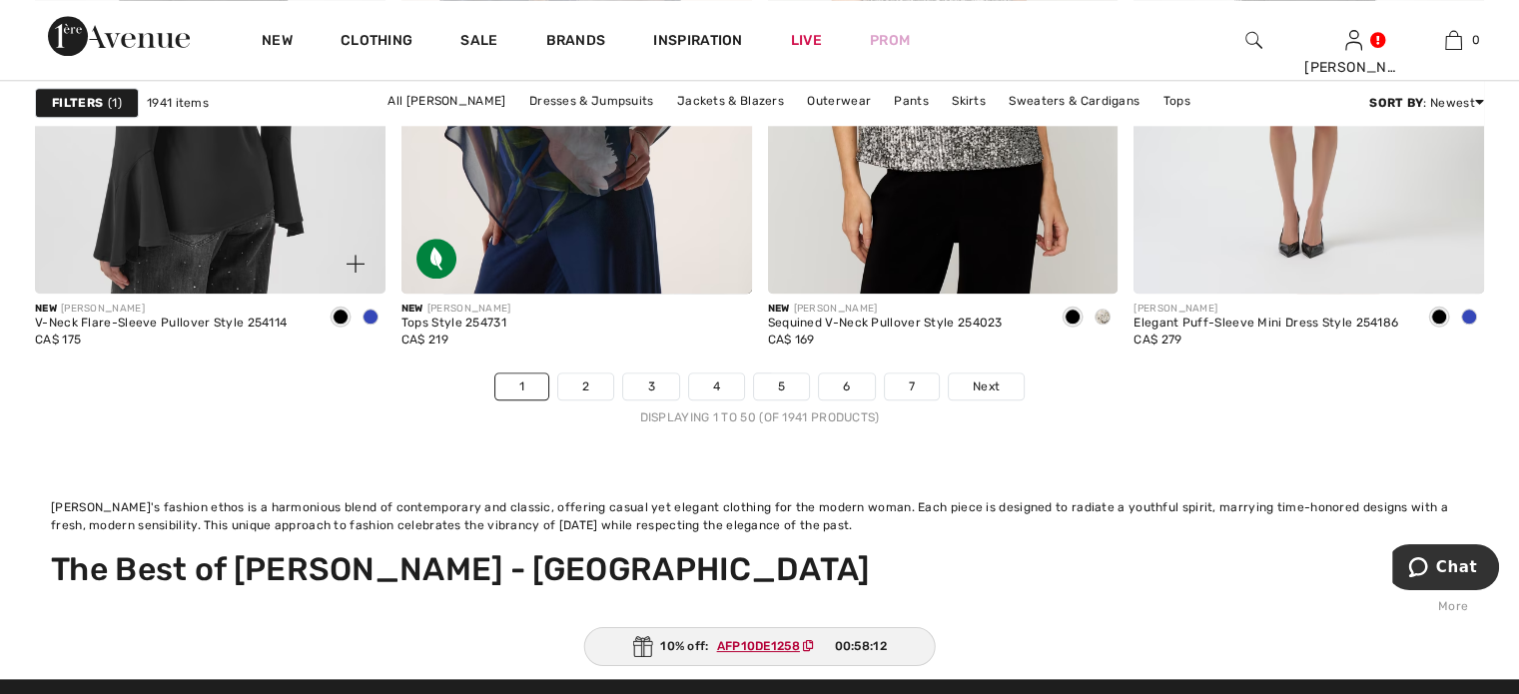
click at [252, 294] on img at bounding box center [210, 30] width 351 height 525
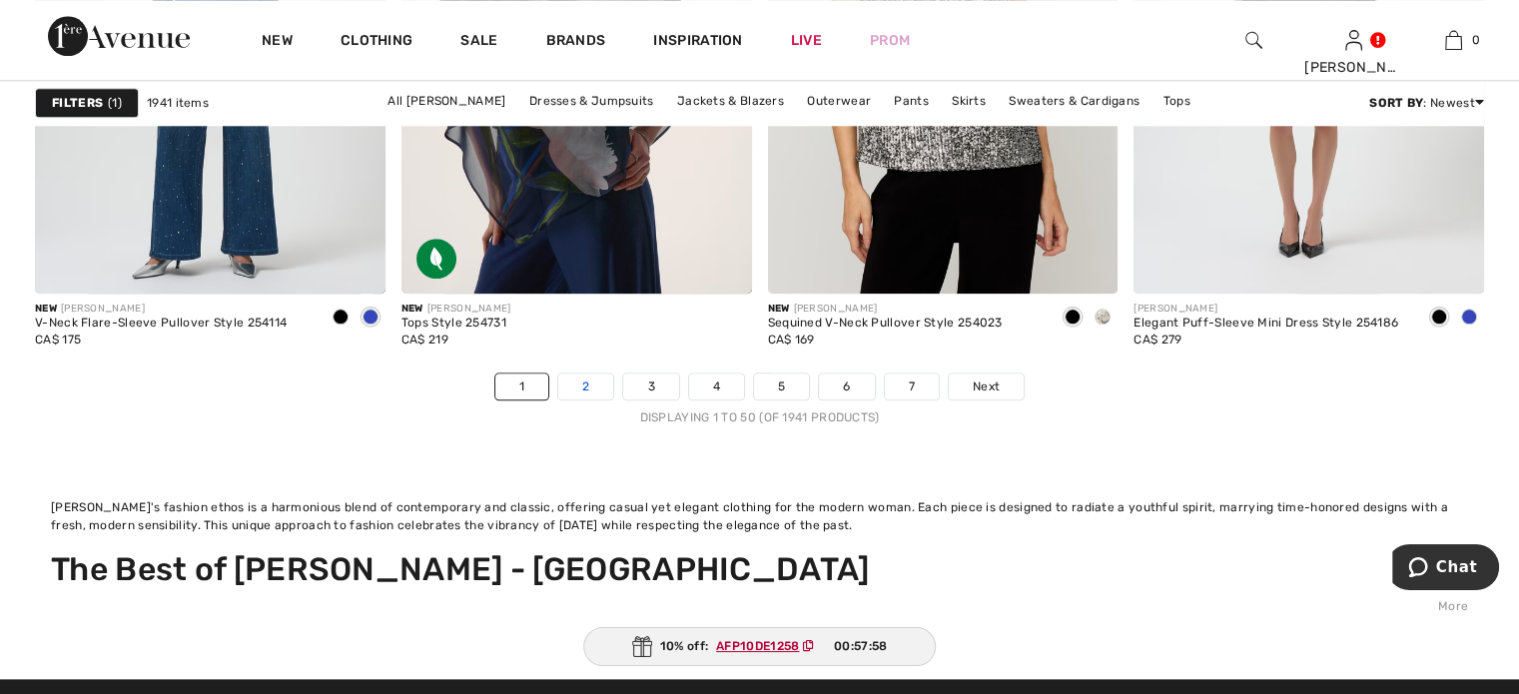
click at [558, 400] on link "2" at bounding box center [585, 387] width 55 height 26
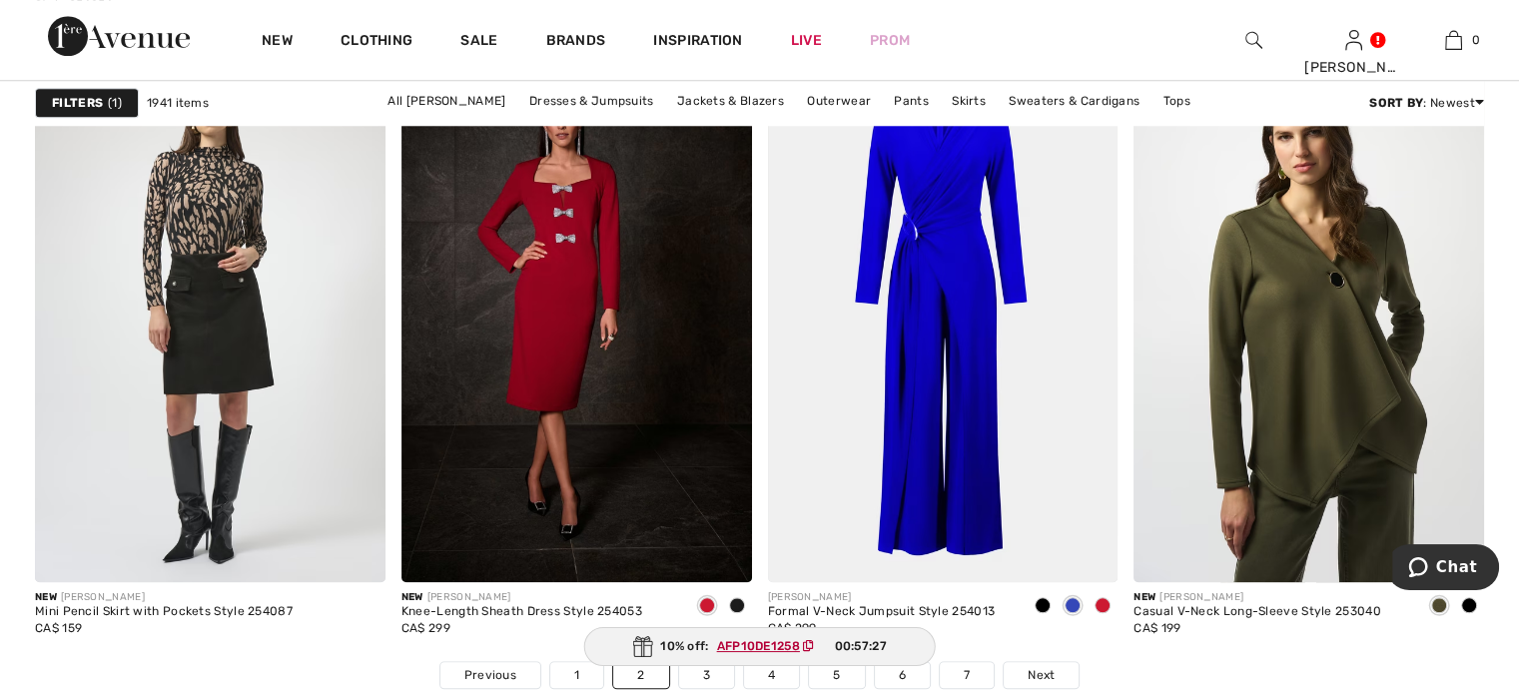
scroll to position [9589, 0]
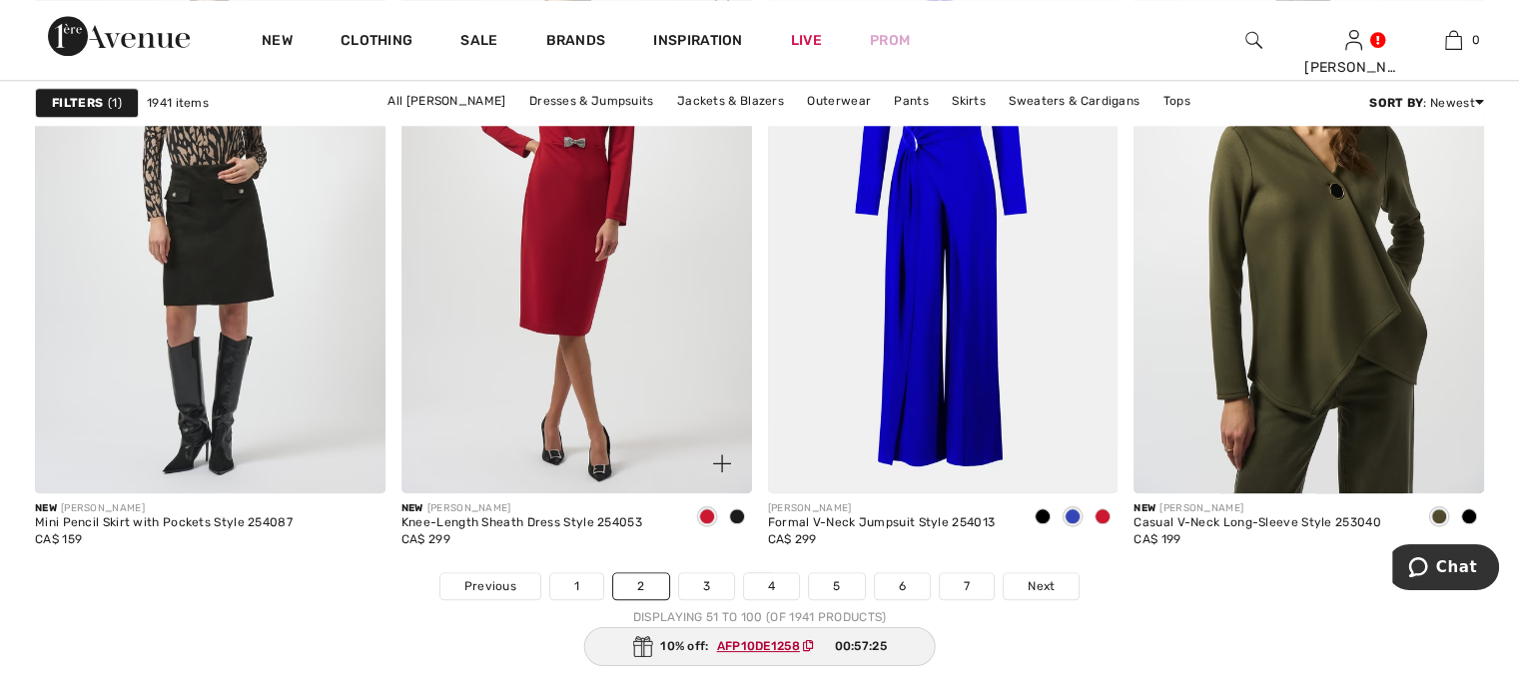
click at [574, 384] on img at bounding box center [577, 230] width 351 height 525
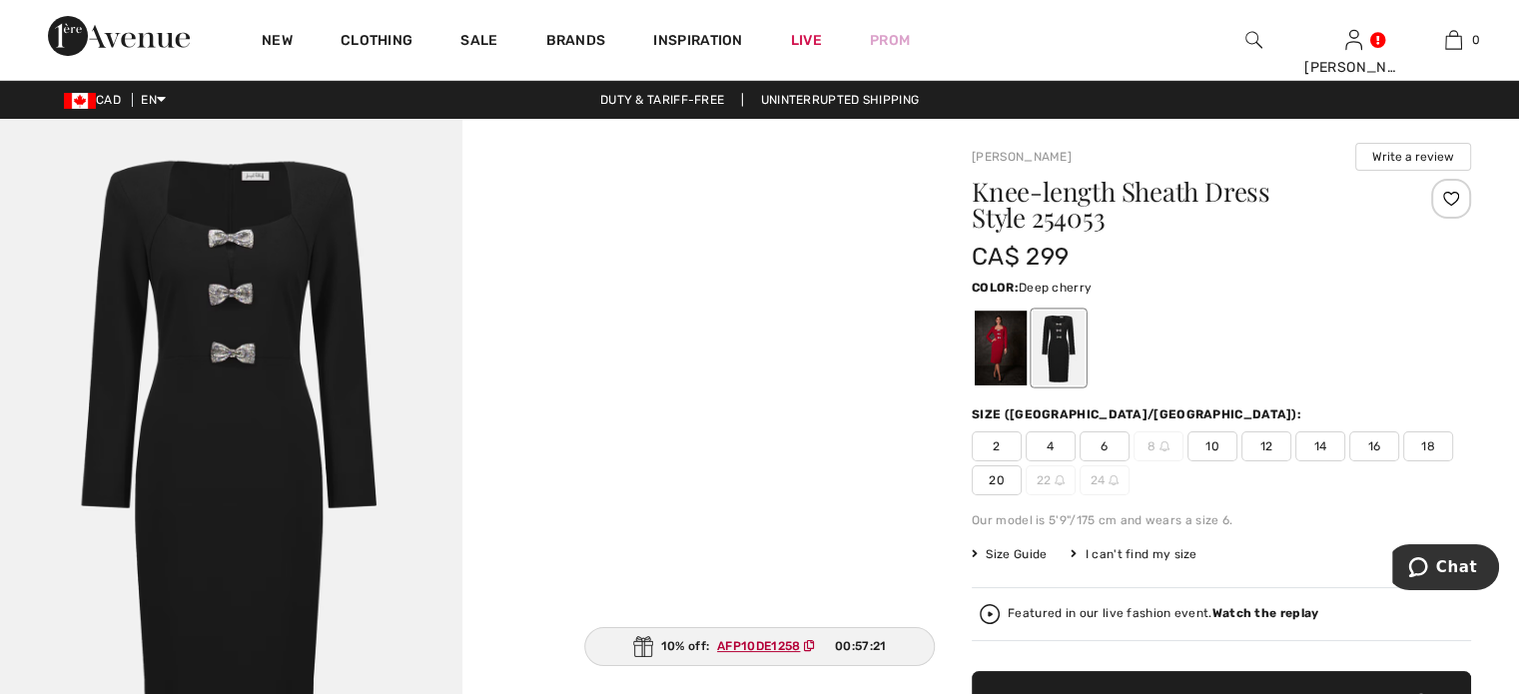
click at [1027, 374] on div at bounding box center [1001, 348] width 52 height 75
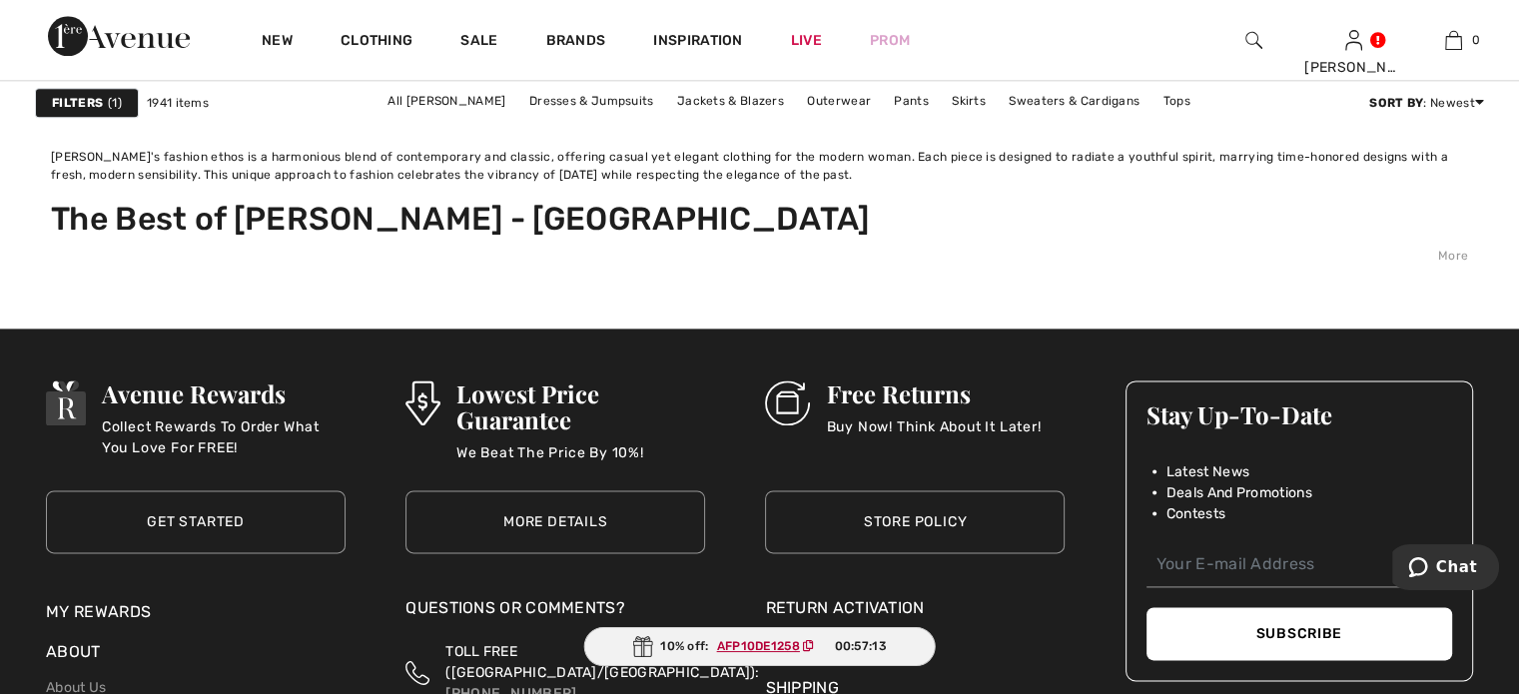
scroll to position [9988, 0]
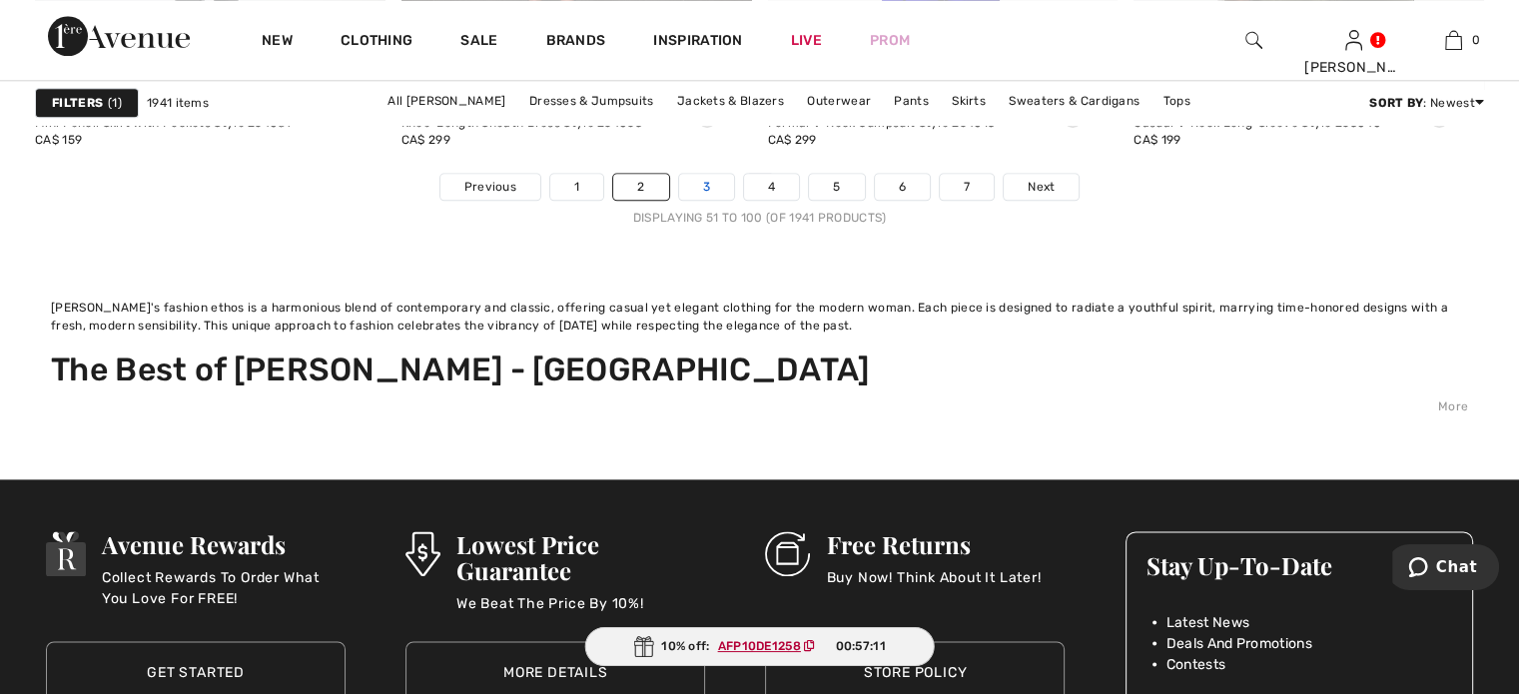
click at [679, 200] on link "3" at bounding box center [706, 187] width 55 height 26
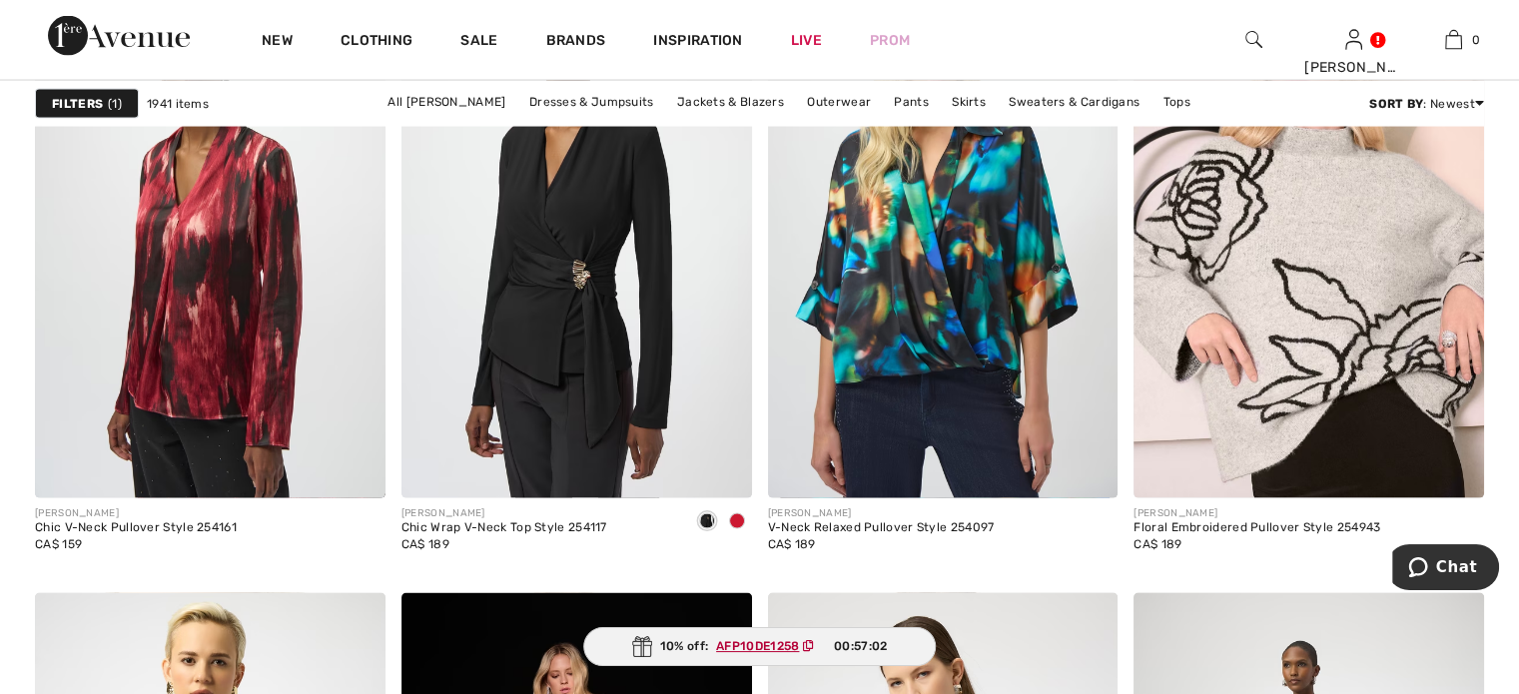
scroll to position [4195, 0]
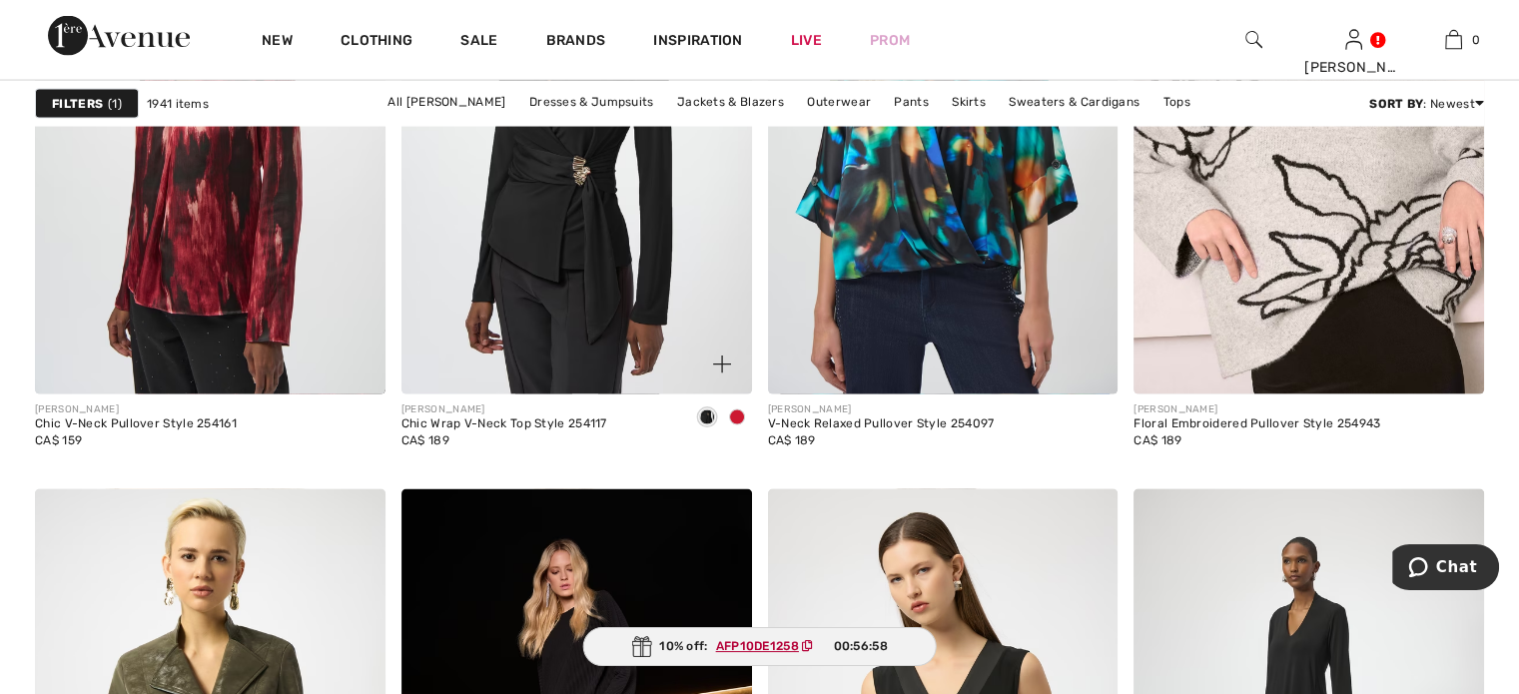
click at [737, 426] on span at bounding box center [737, 418] width 16 height 16
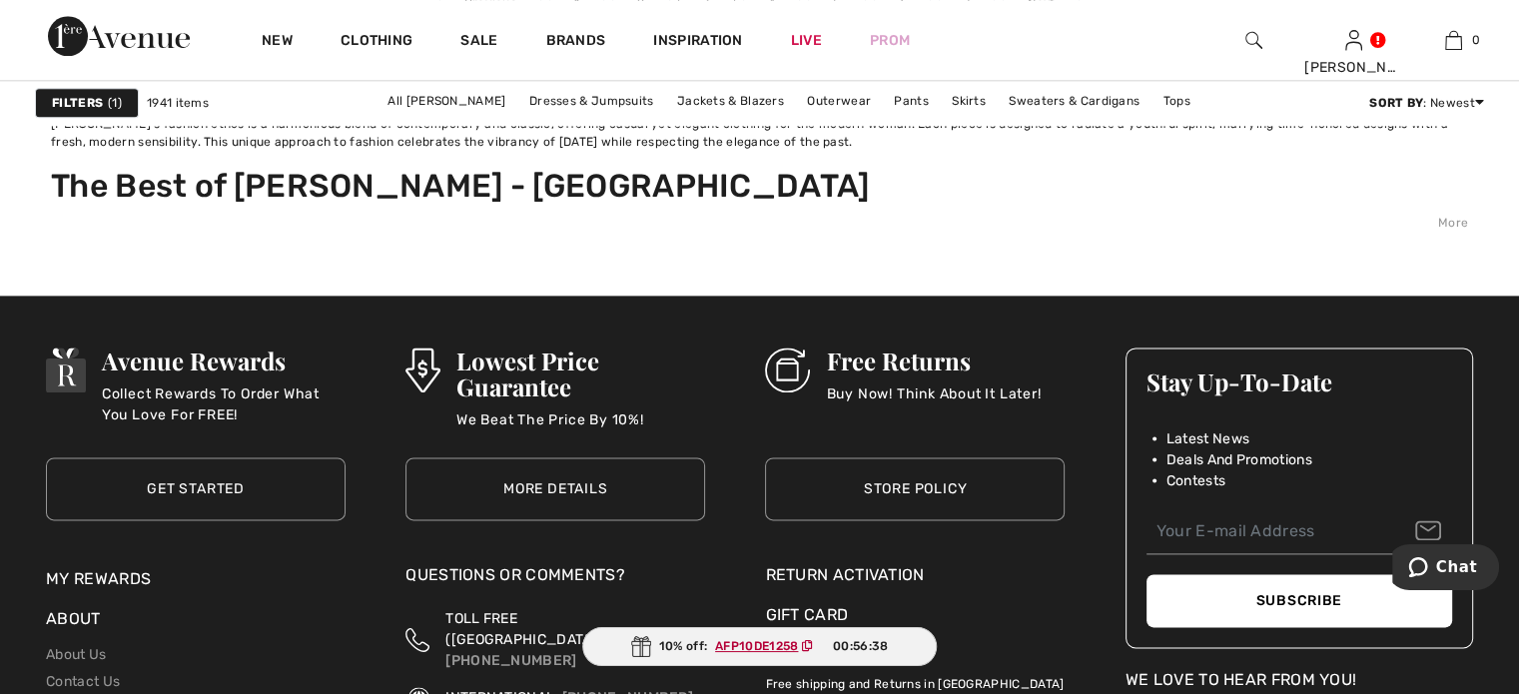
scroll to position [10088, 0]
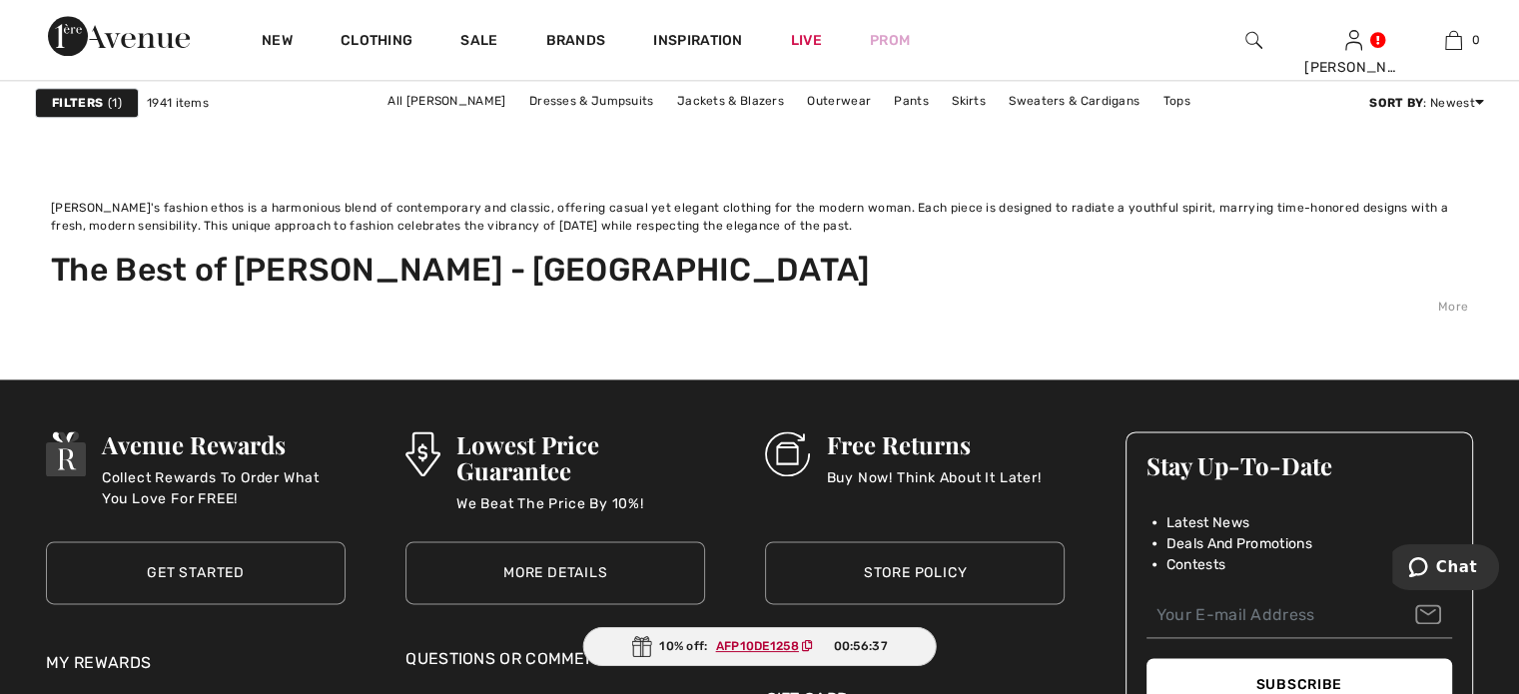
click at [764, 100] on link "4" at bounding box center [771, 87] width 55 height 26
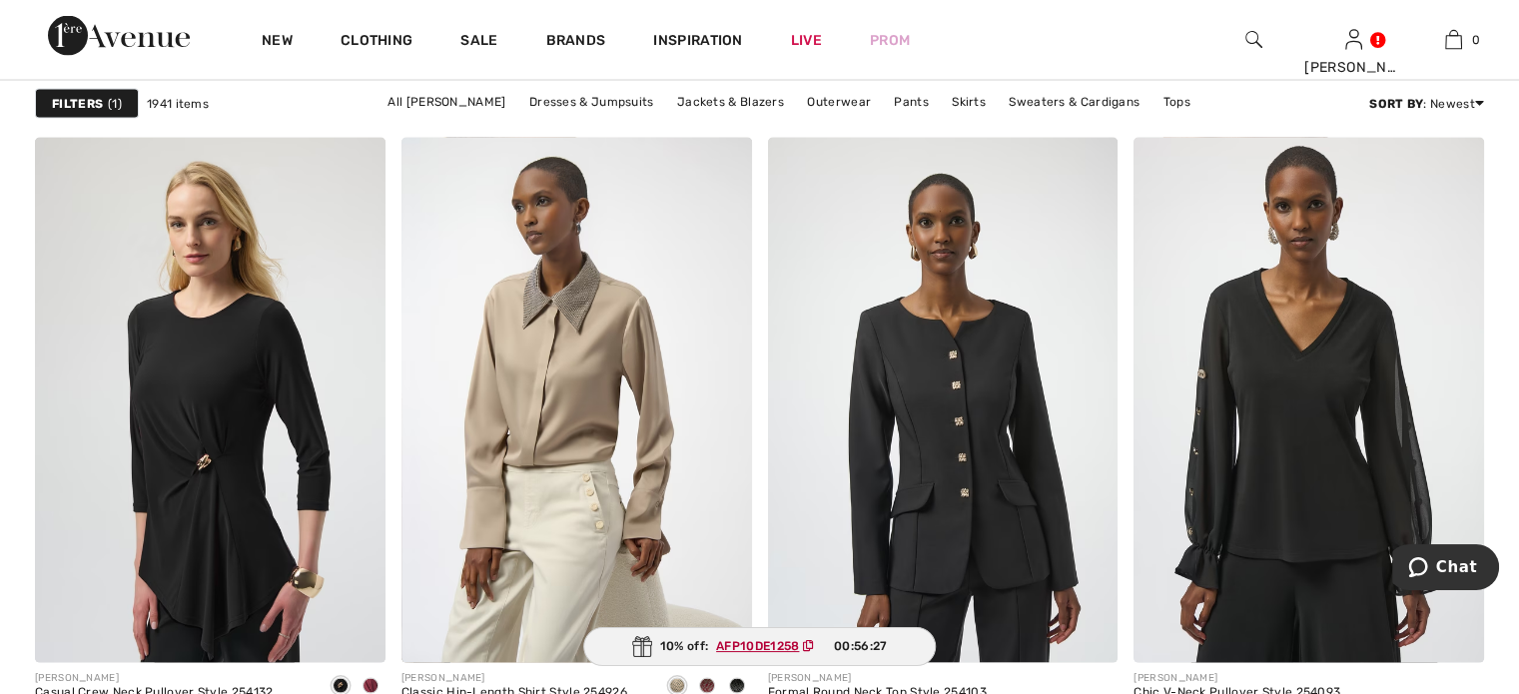
scroll to position [4095, 0]
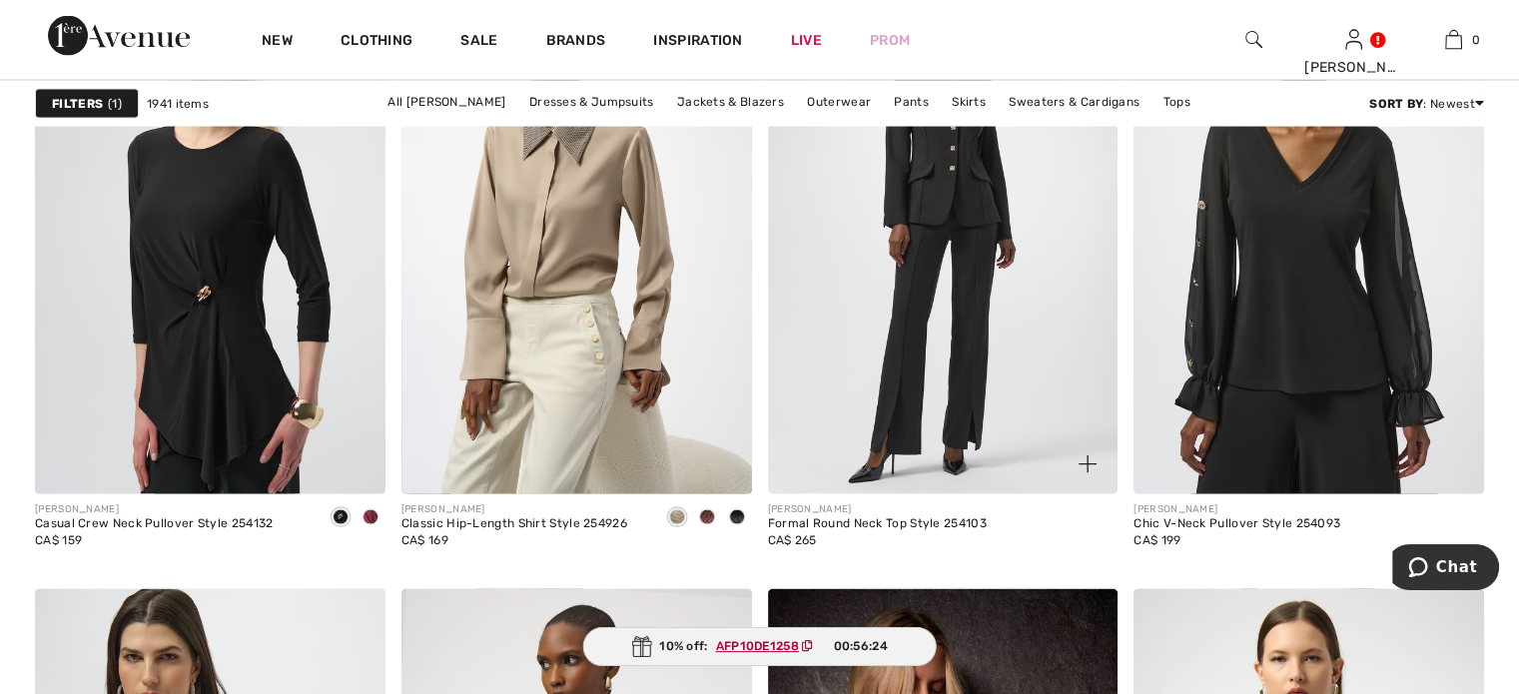
click at [960, 354] on img at bounding box center [943, 231] width 351 height 525
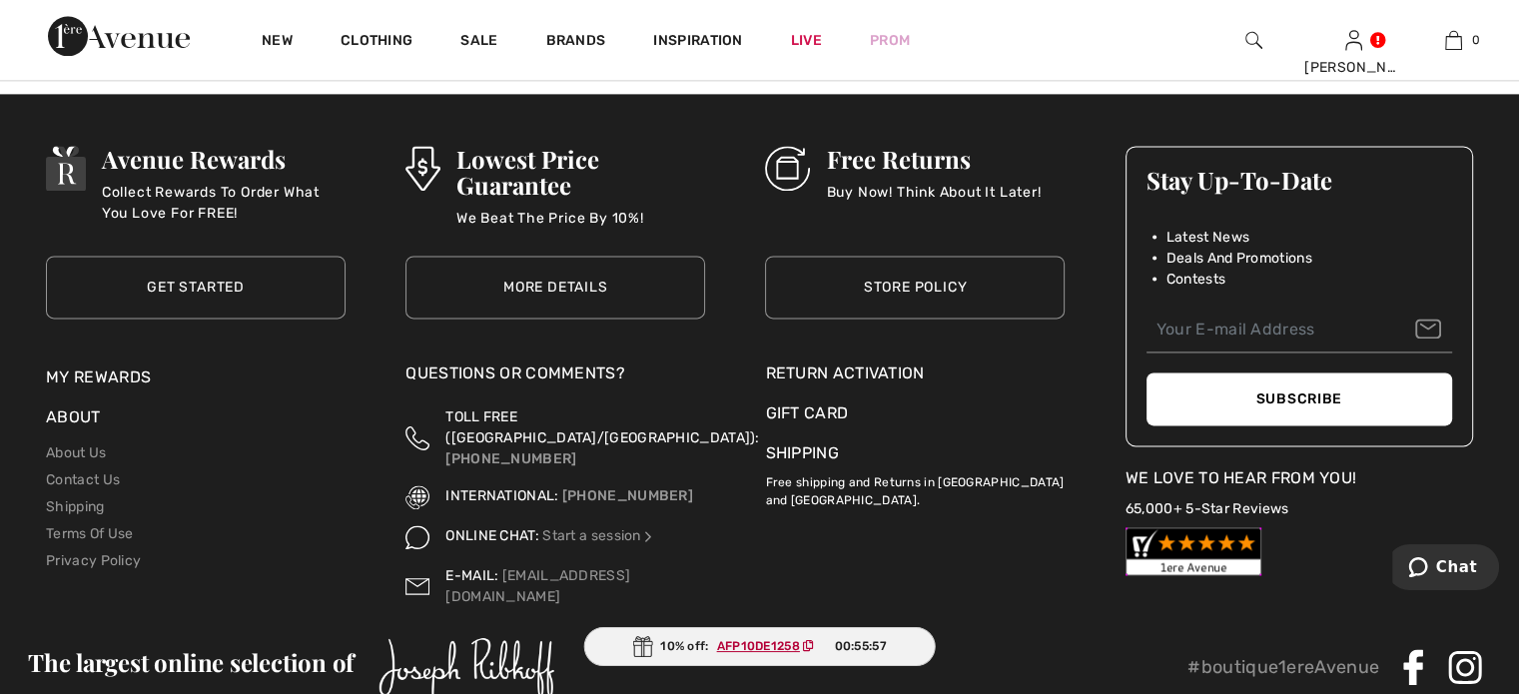
scroll to position [9988, 0]
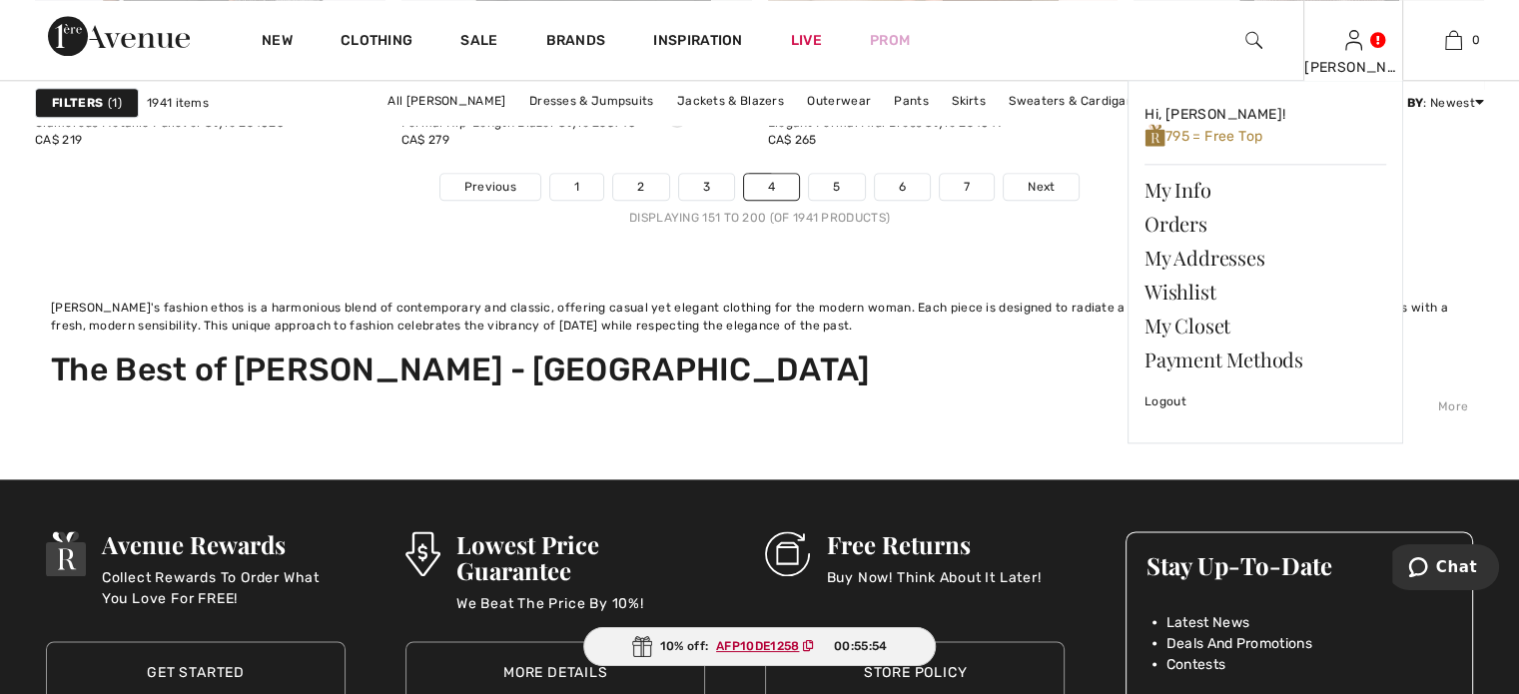
click at [1345, 36] on img at bounding box center [1353, 40] width 17 height 24
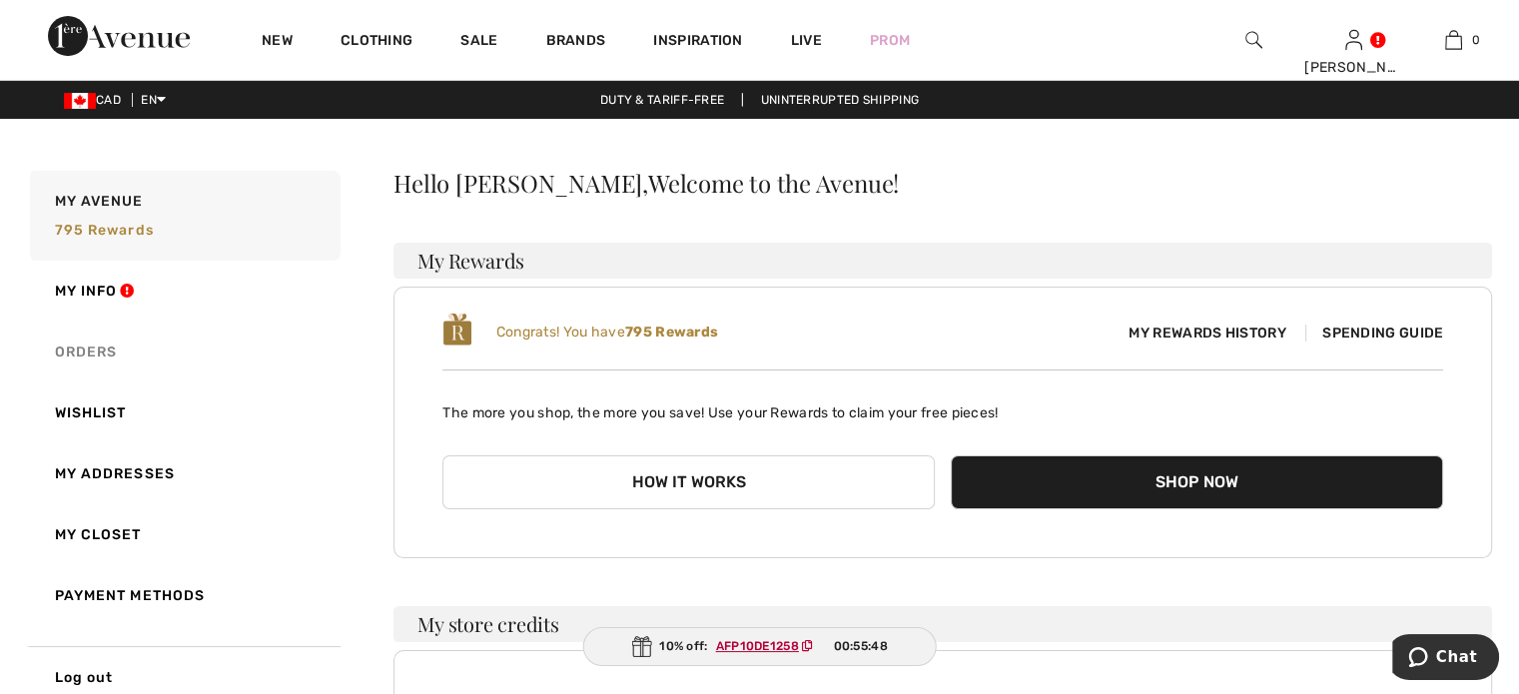
click at [108, 383] on link "Orders" at bounding box center [183, 352] width 315 height 61
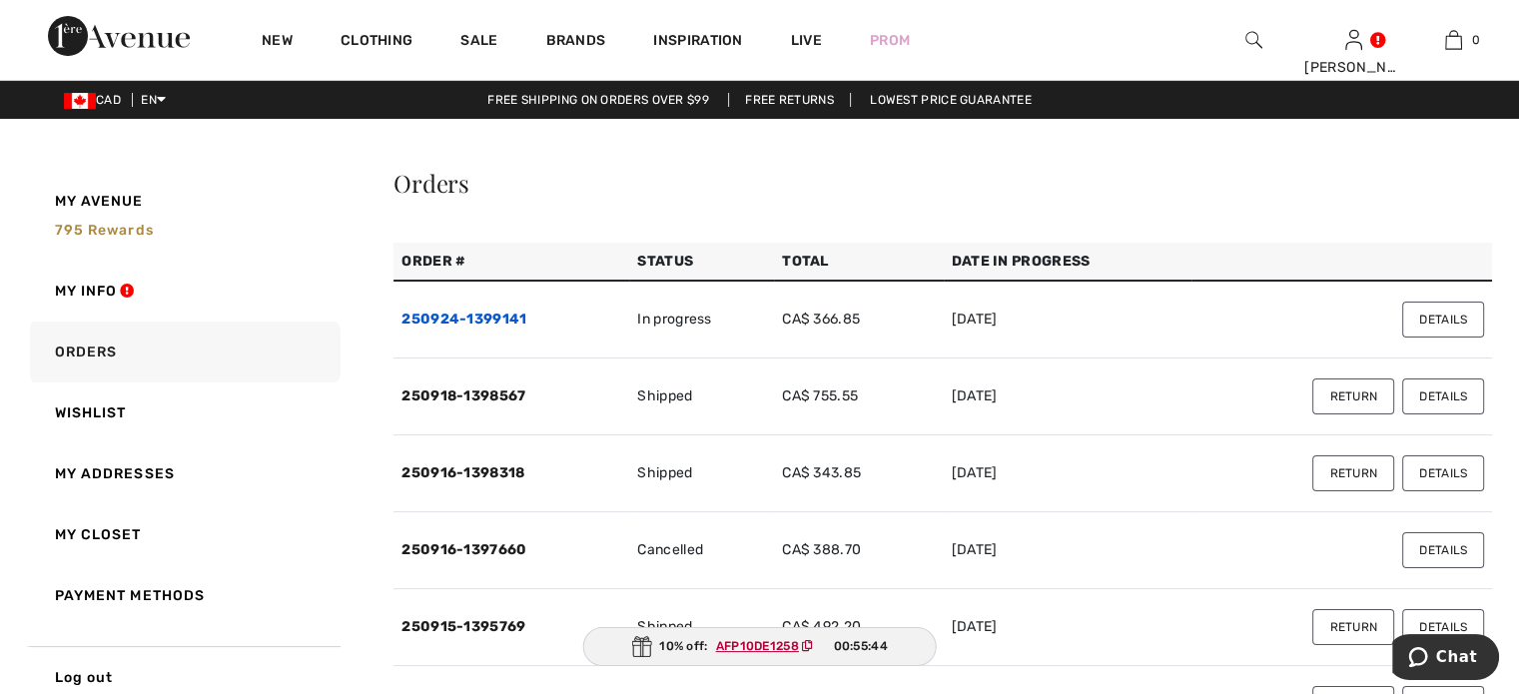
click at [441, 328] on link "250924-1399141" at bounding box center [464, 319] width 125 height 17
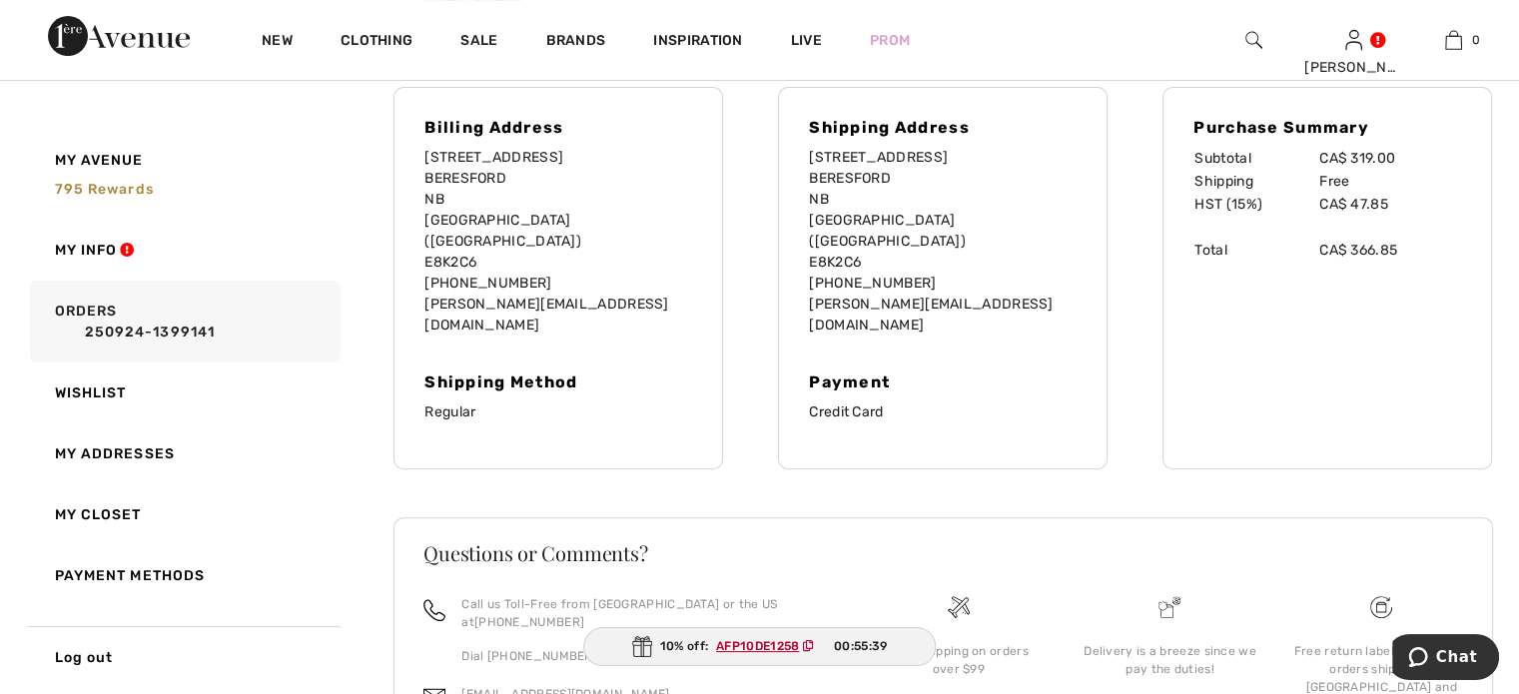
scroll to position [379, 0]
